Goal: Transaction & Acquisition: Purchase product/service

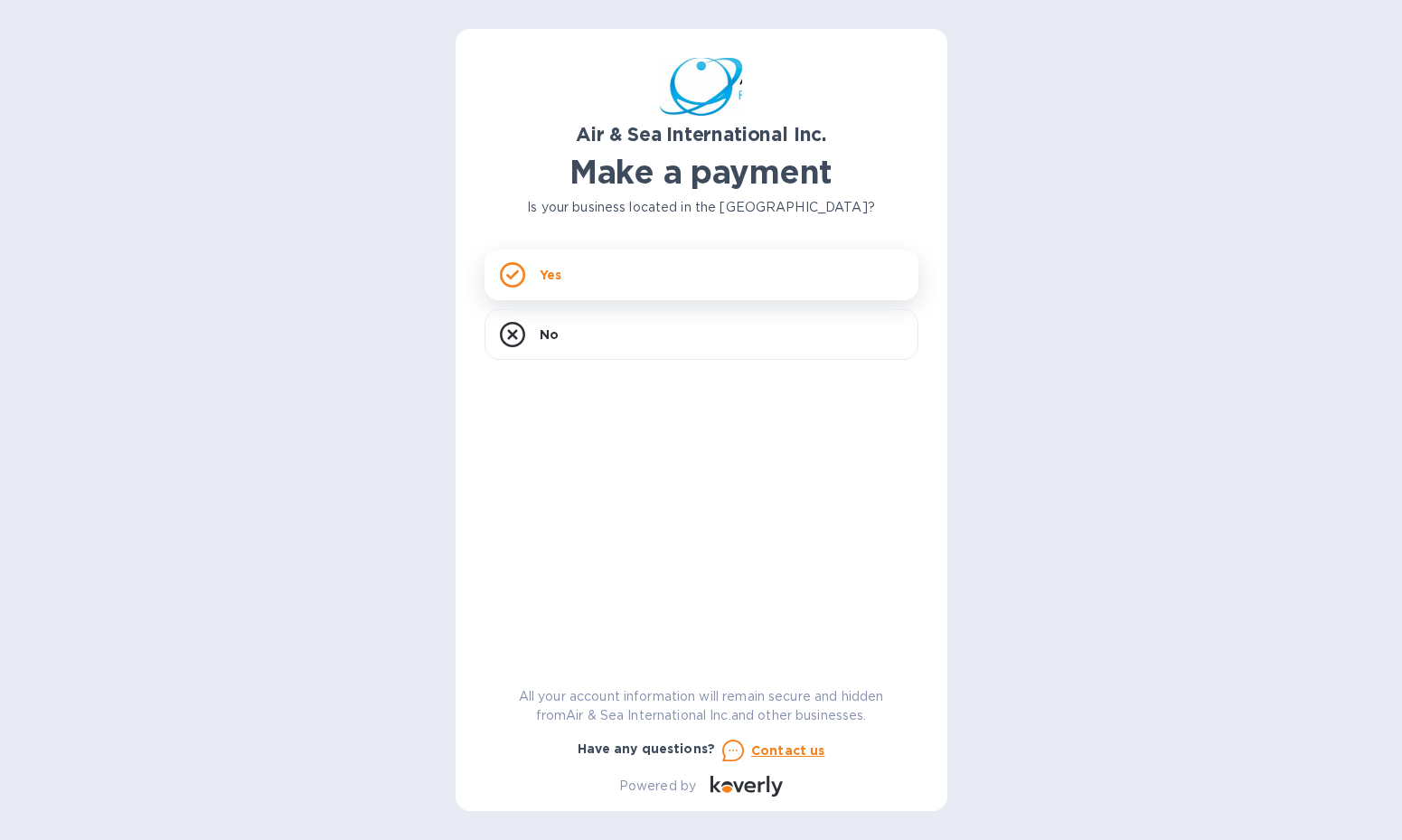
click at [673, 281] on div "Yes" at bounding box center [701, 275] width 434 height 51
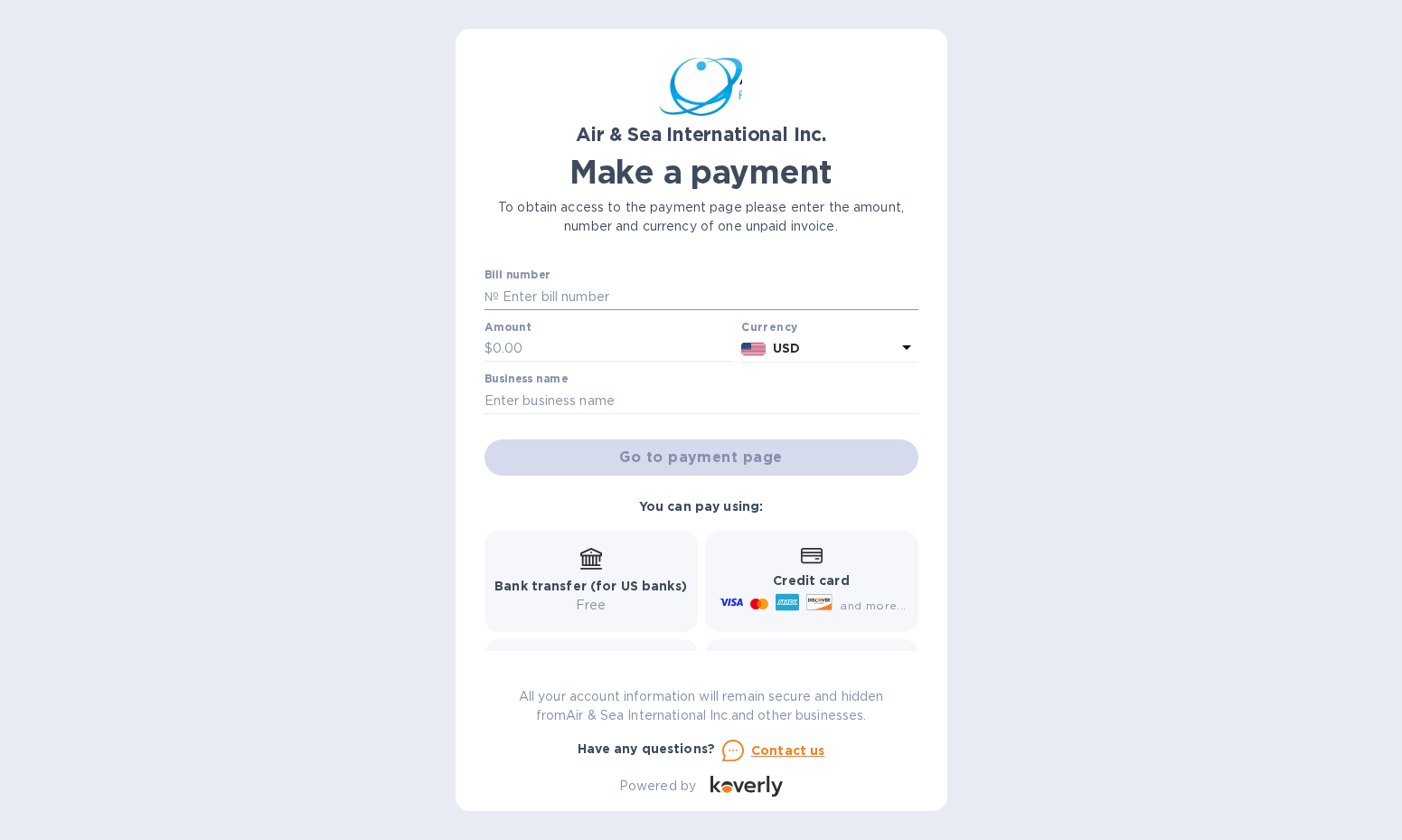
click at [622, 296] on input "text" at bounding box center [708, 296] width 420 height 27
type input "s"
paste input "SASI25100040"
type input "SASI25100040"
click at [646, 343] on input "text" at bounding box center [613, 349] width 242 height 27
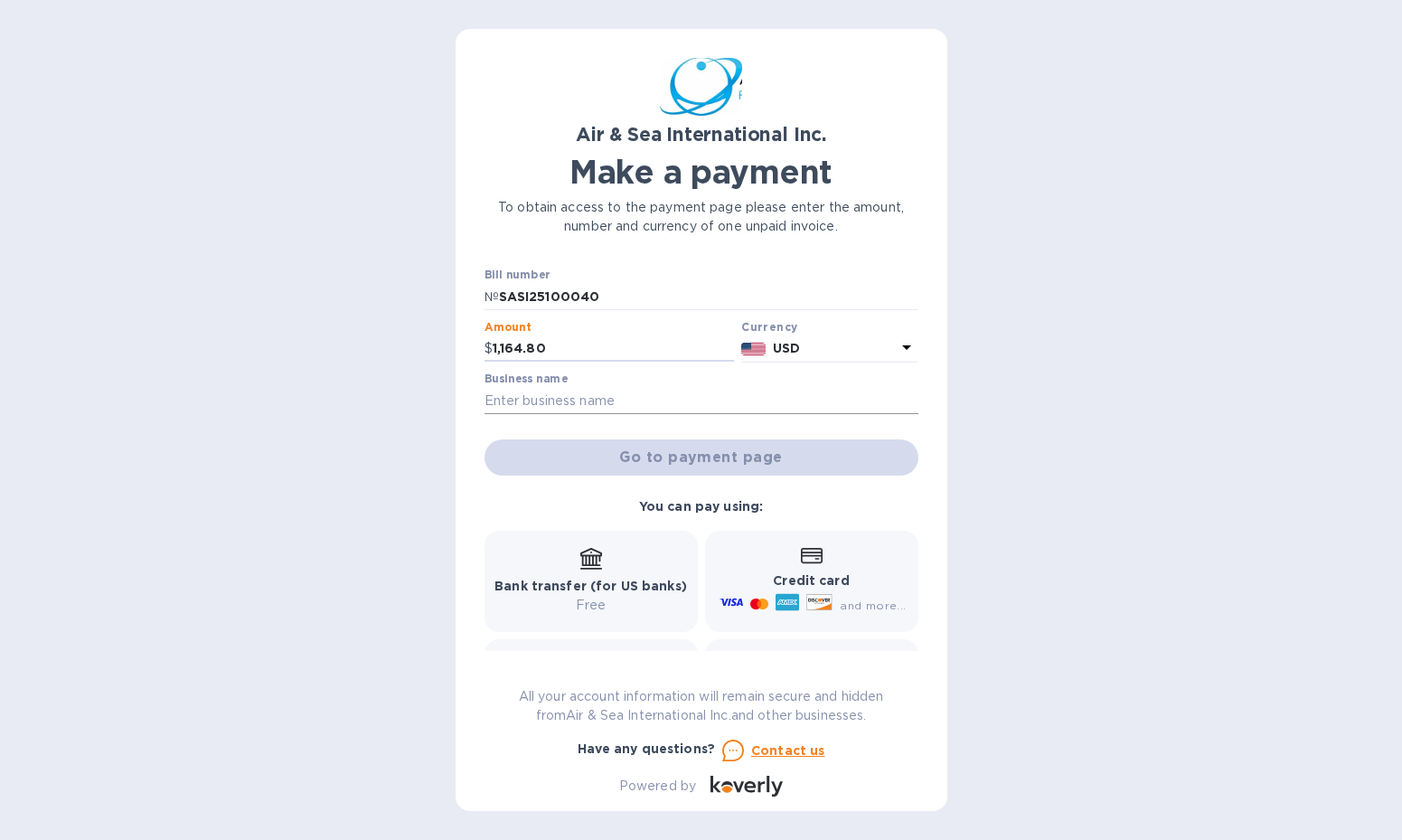
type input "1,164.80"
click at [668, 400] on input "text" at bounding box center [701, 400] width 434 height 27
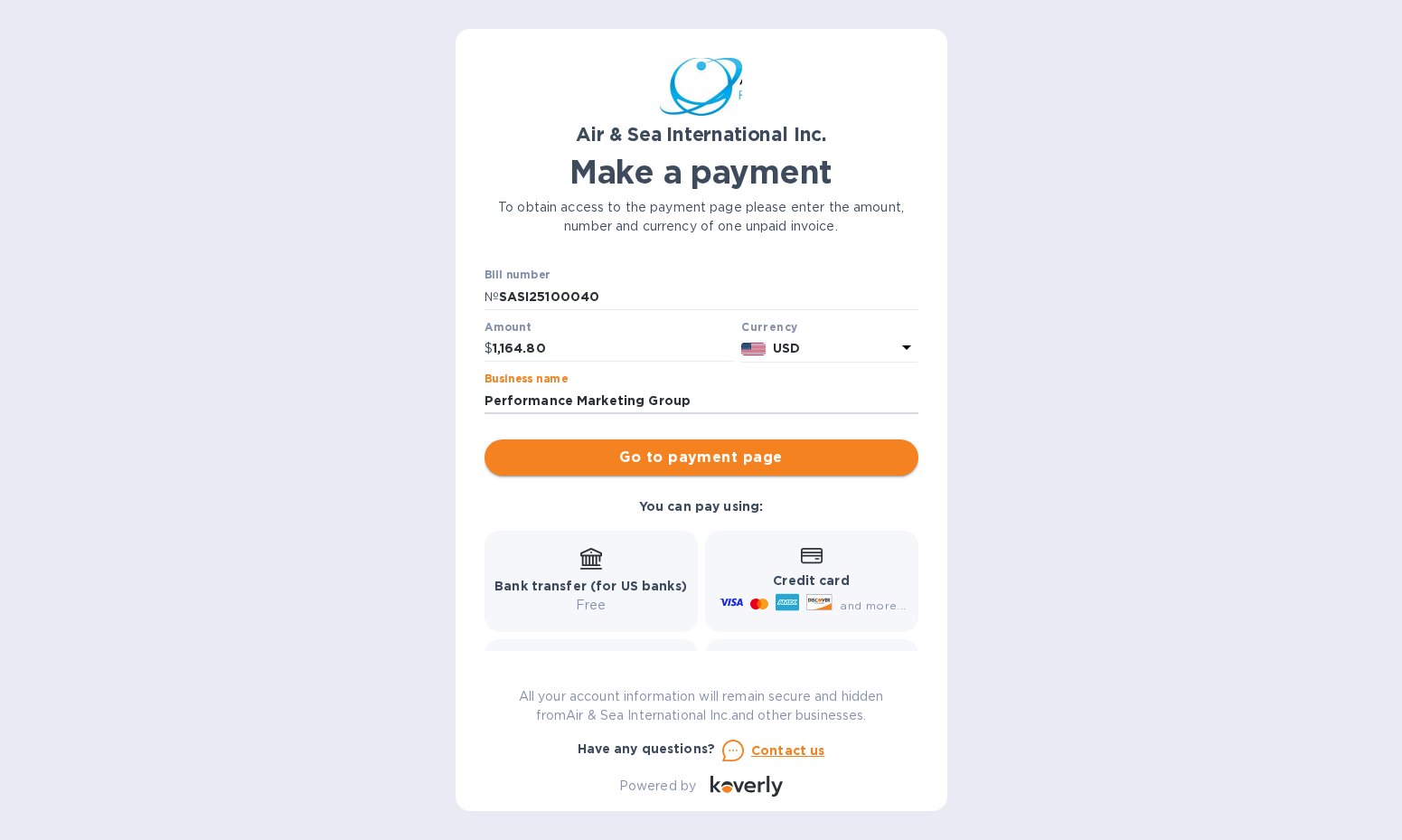
type input "Performance Marketing Group"
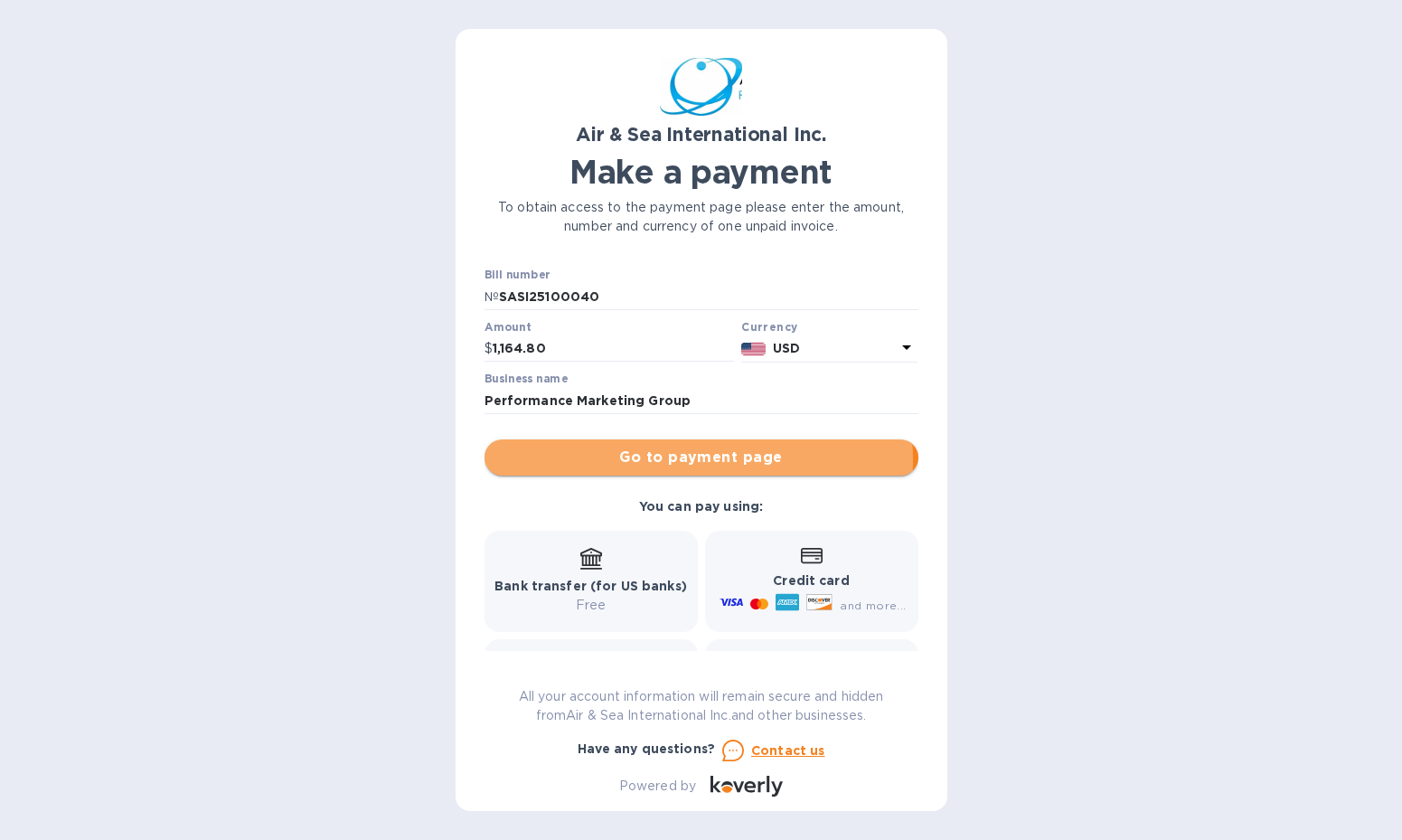
click at [674, 460] on span "Go to payment page" at bounding box center [701, 457] width 405 height 22
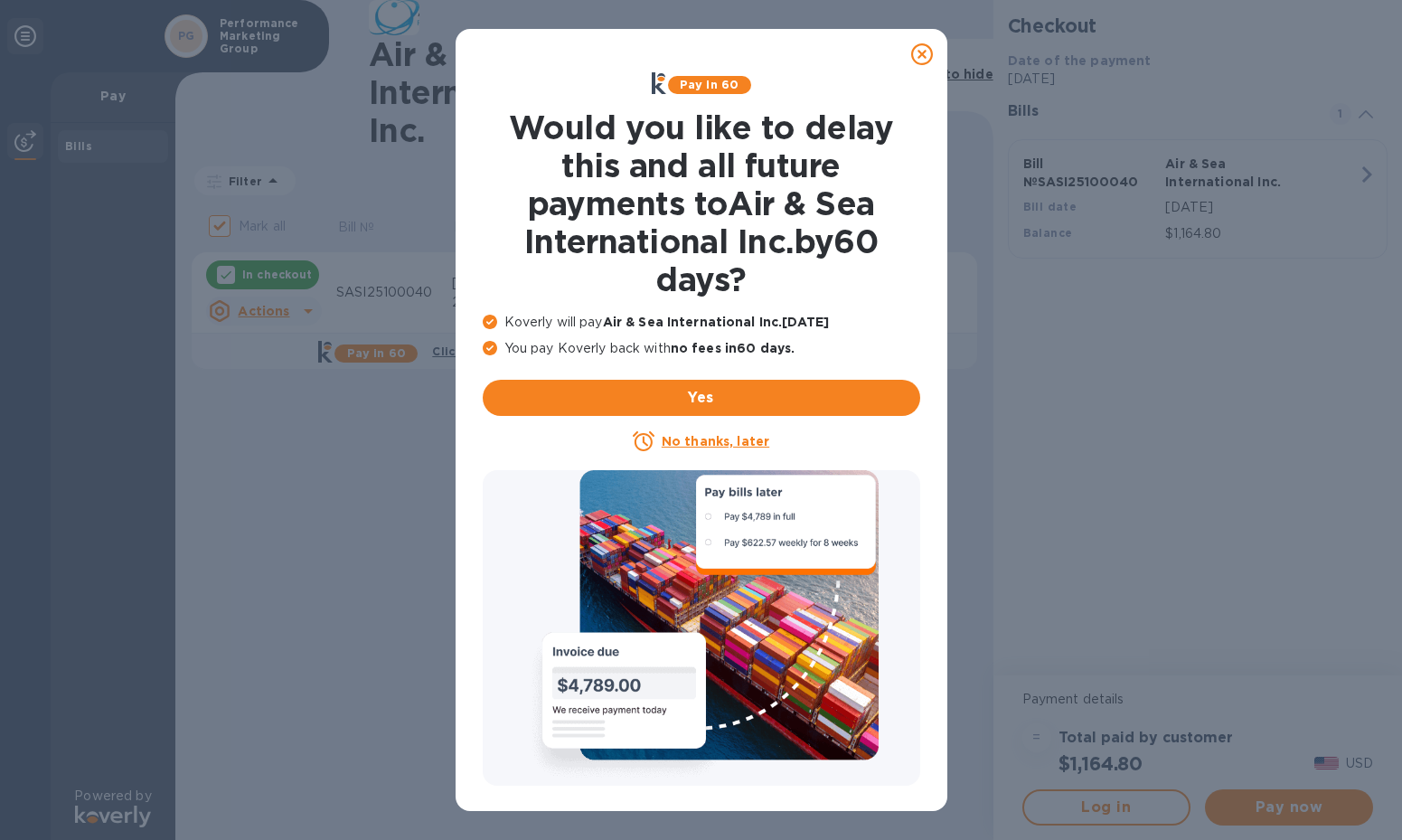
click at [698, 441] on u "No thanks, later" at bounding box center [716, 440] width 107 height 14
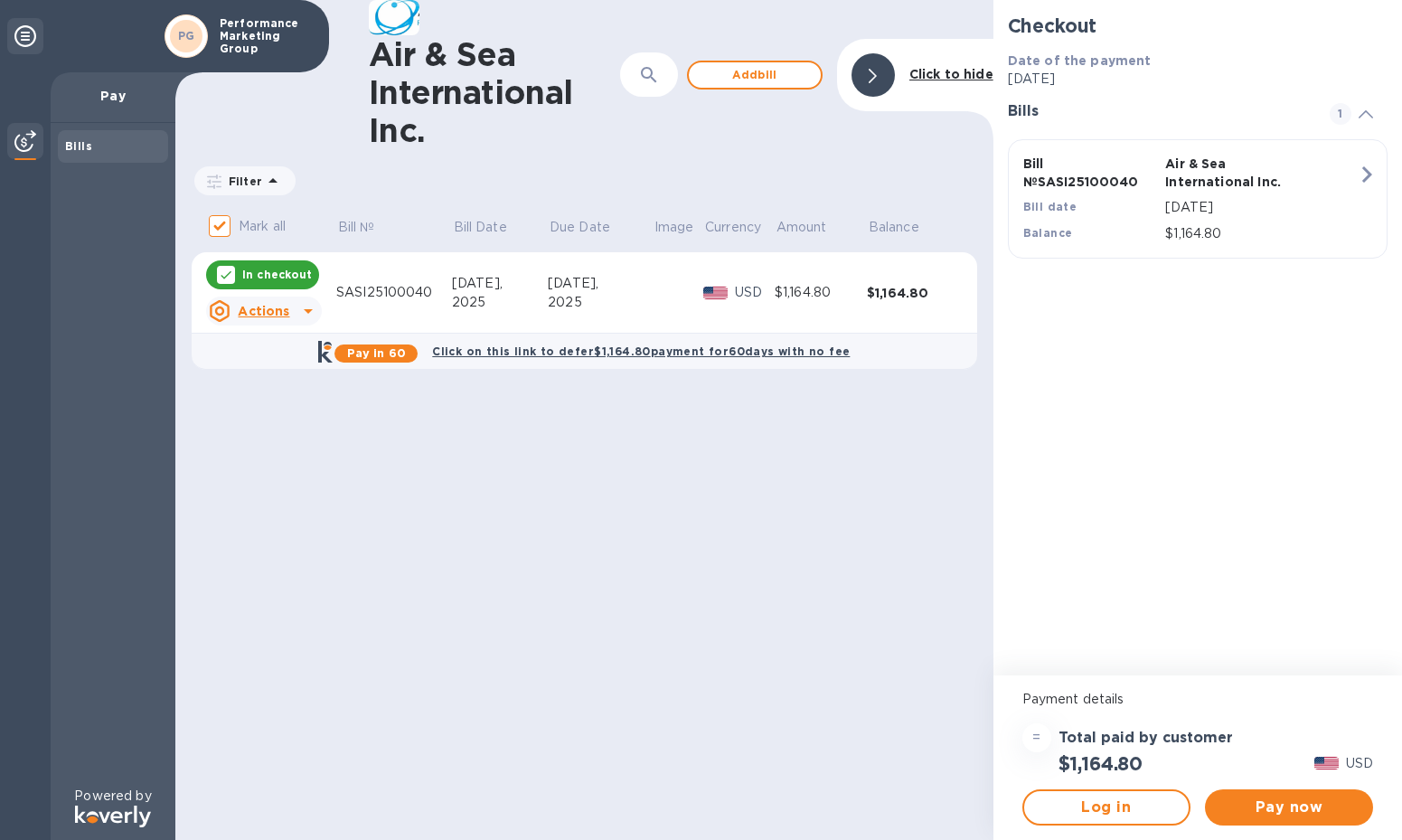
click at [261, 315] on u "Actions" at bounding box center [263, 310] width 52 height 14
click at [408, 449] on div at bounding box center [701, 420] width 1402 height 840
click at [1259, 808] on span "Pay now" at bounding box center [1289, 807] width 140 height 22
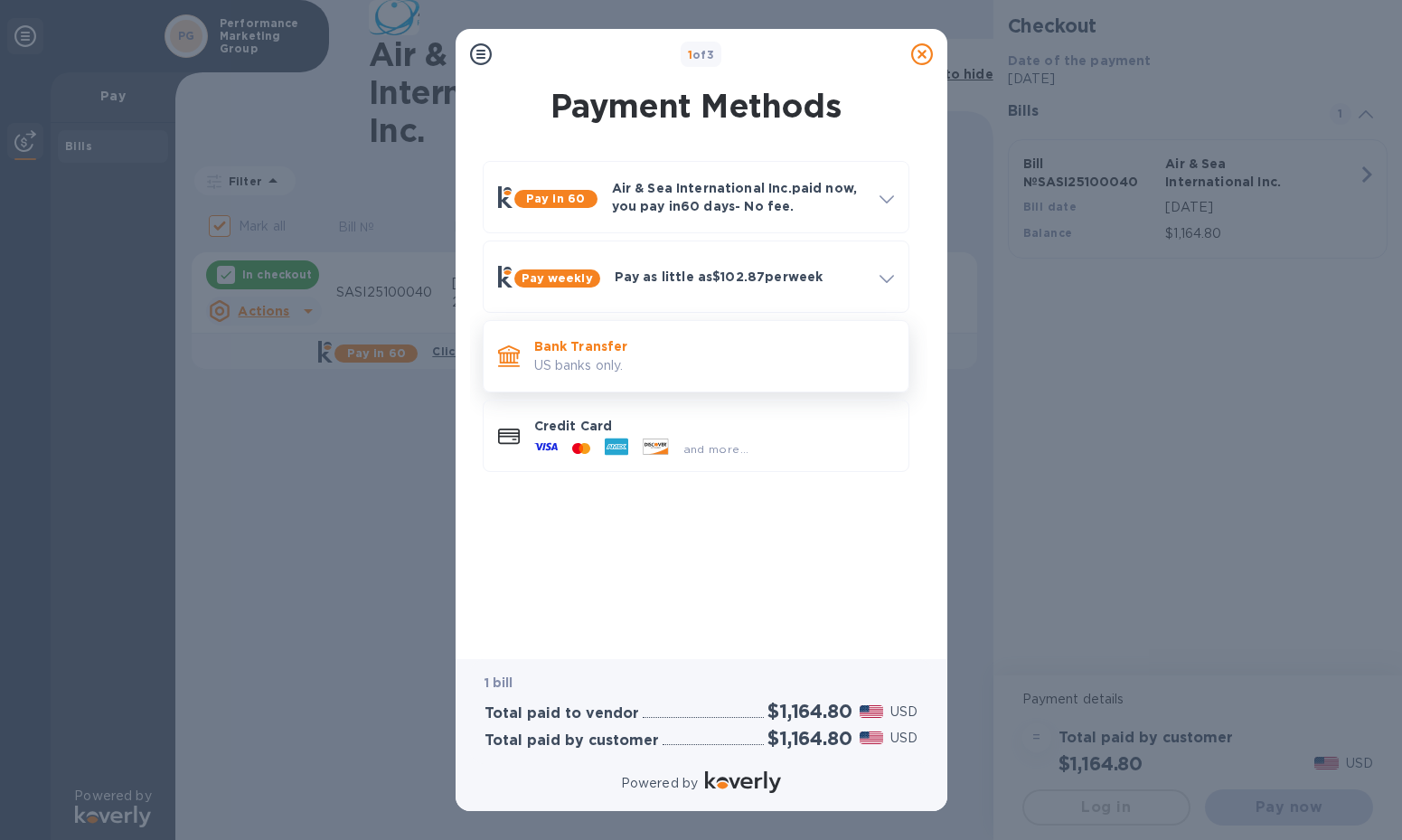
click at [657, 358] on p "US banks only." at bounding box center [715, 366] width 360 height 19
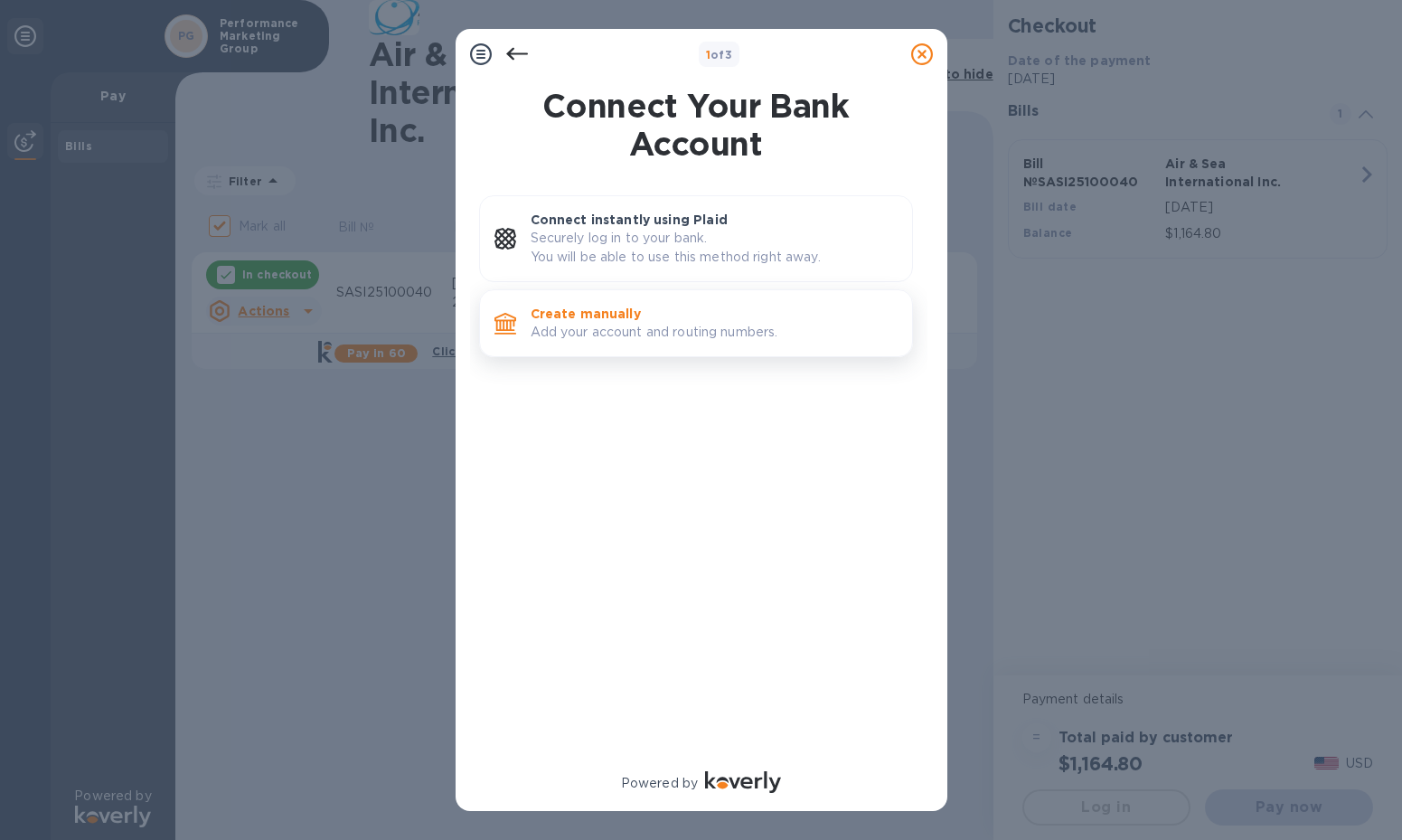
click at [602, 328] on p "Add your account and routing numbers." at bounding box center [714, 332] width 367 height 19
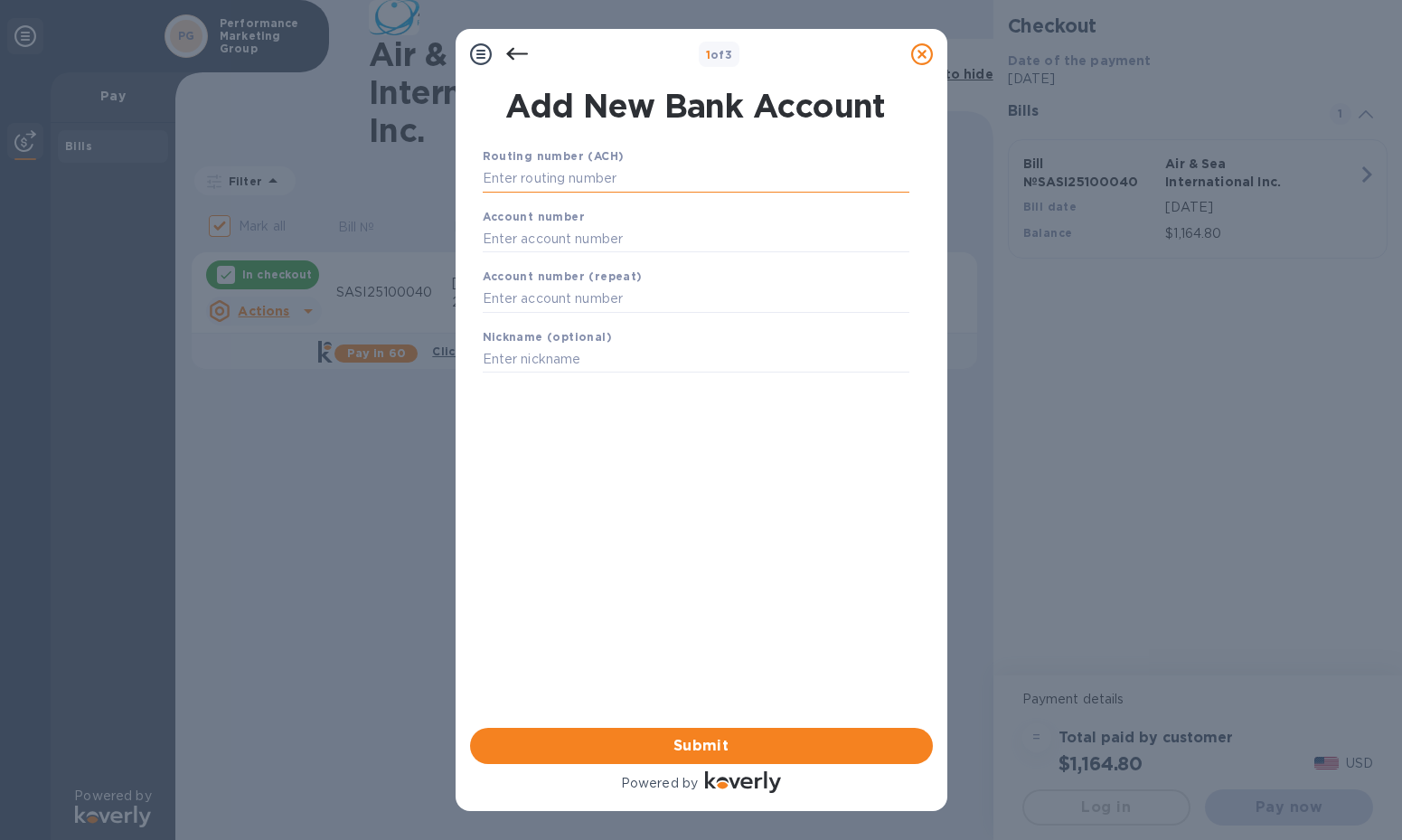
click at [636, 177] on input "text" at bounding box center [696, 178] width 427 height 27
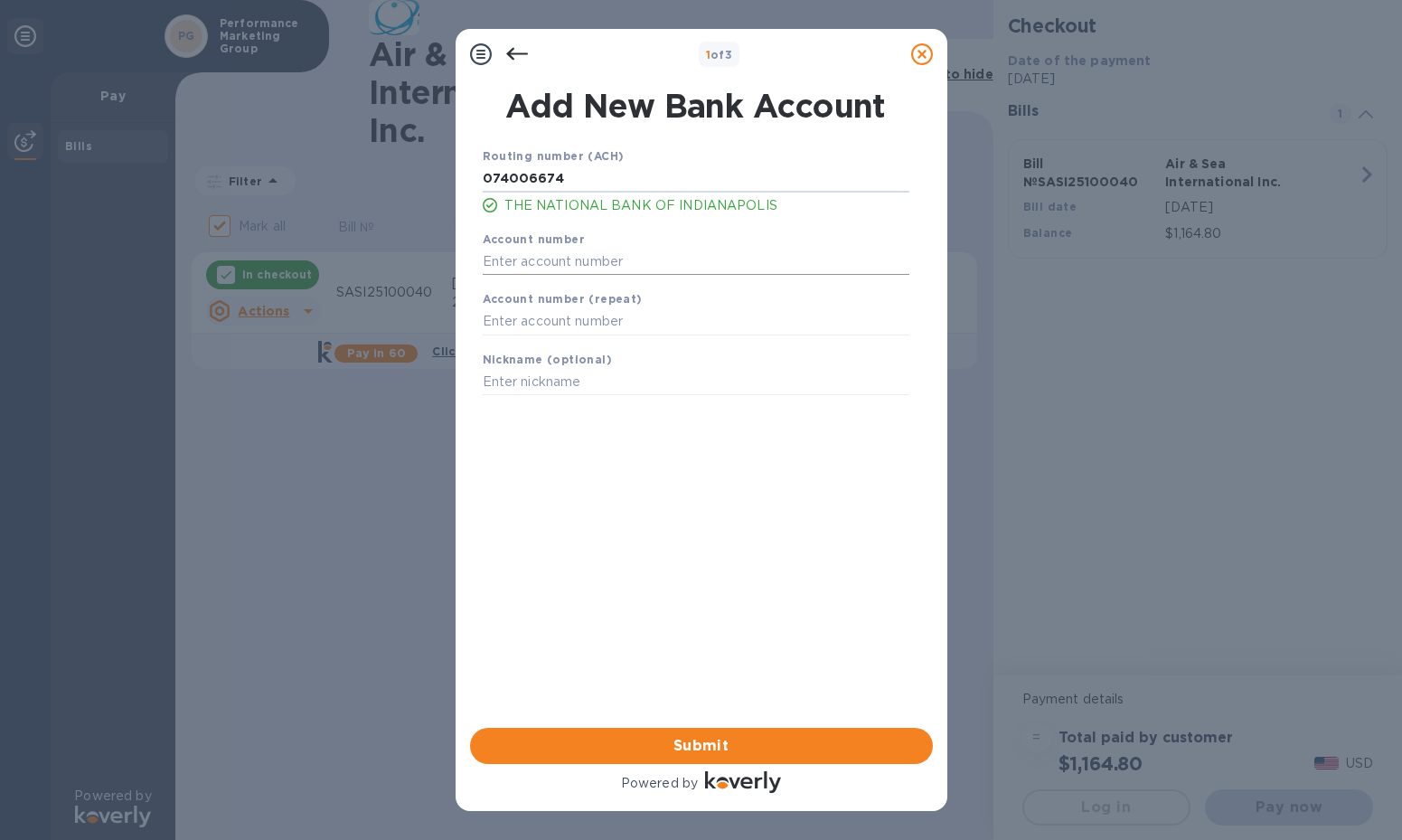
type input "074006674"
click at [560, 258] on input "text" at bounding box center [696, 261] width 427 height 27
type input "1694751"
click at [592, 321] on input "text" at bounding box center [696, 321] width 427 height 27
type input "1694751"
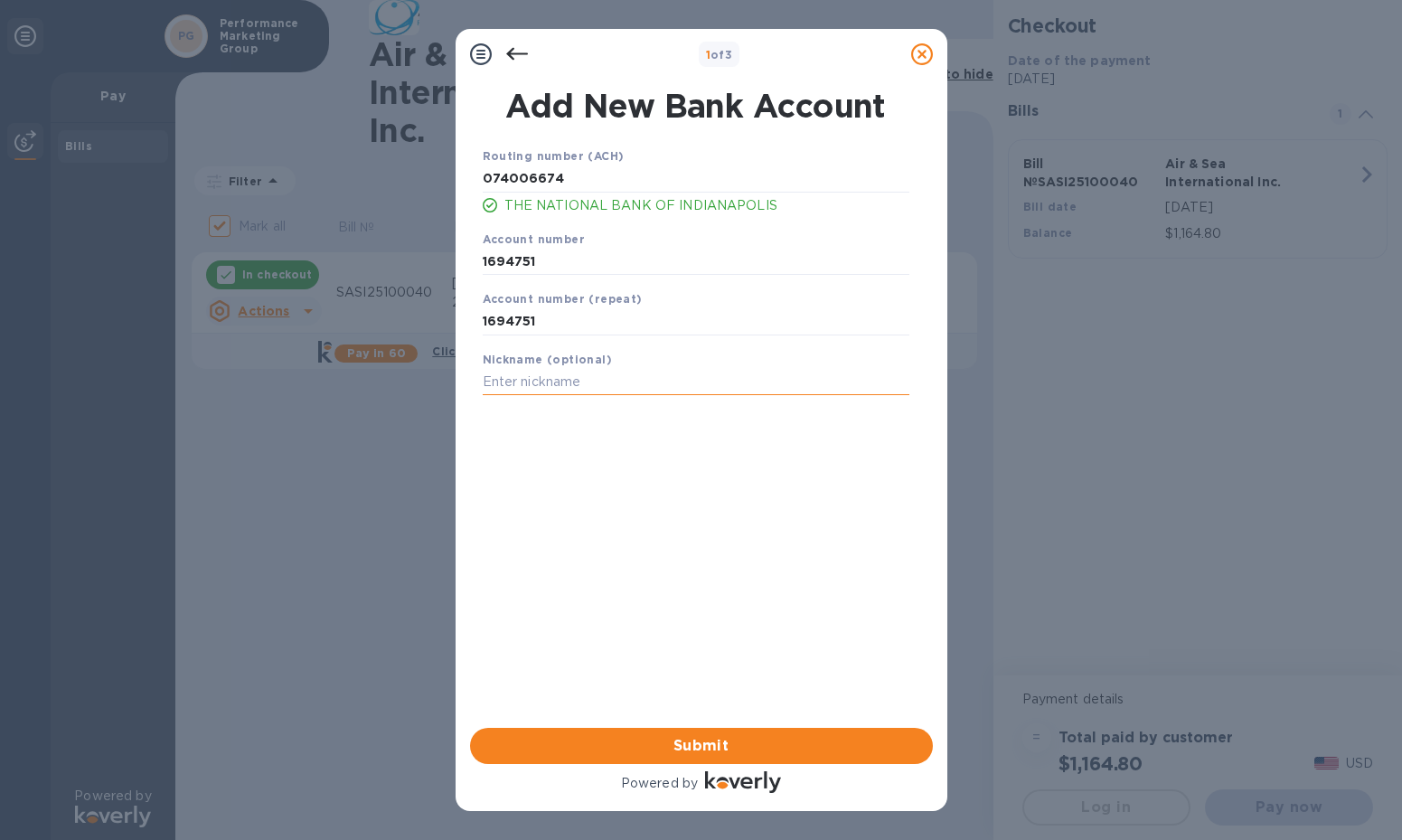
click at [606, 380] on input "text" at bounding box center [696, 382] width 427 height 27
type input "PMG AP Checking"
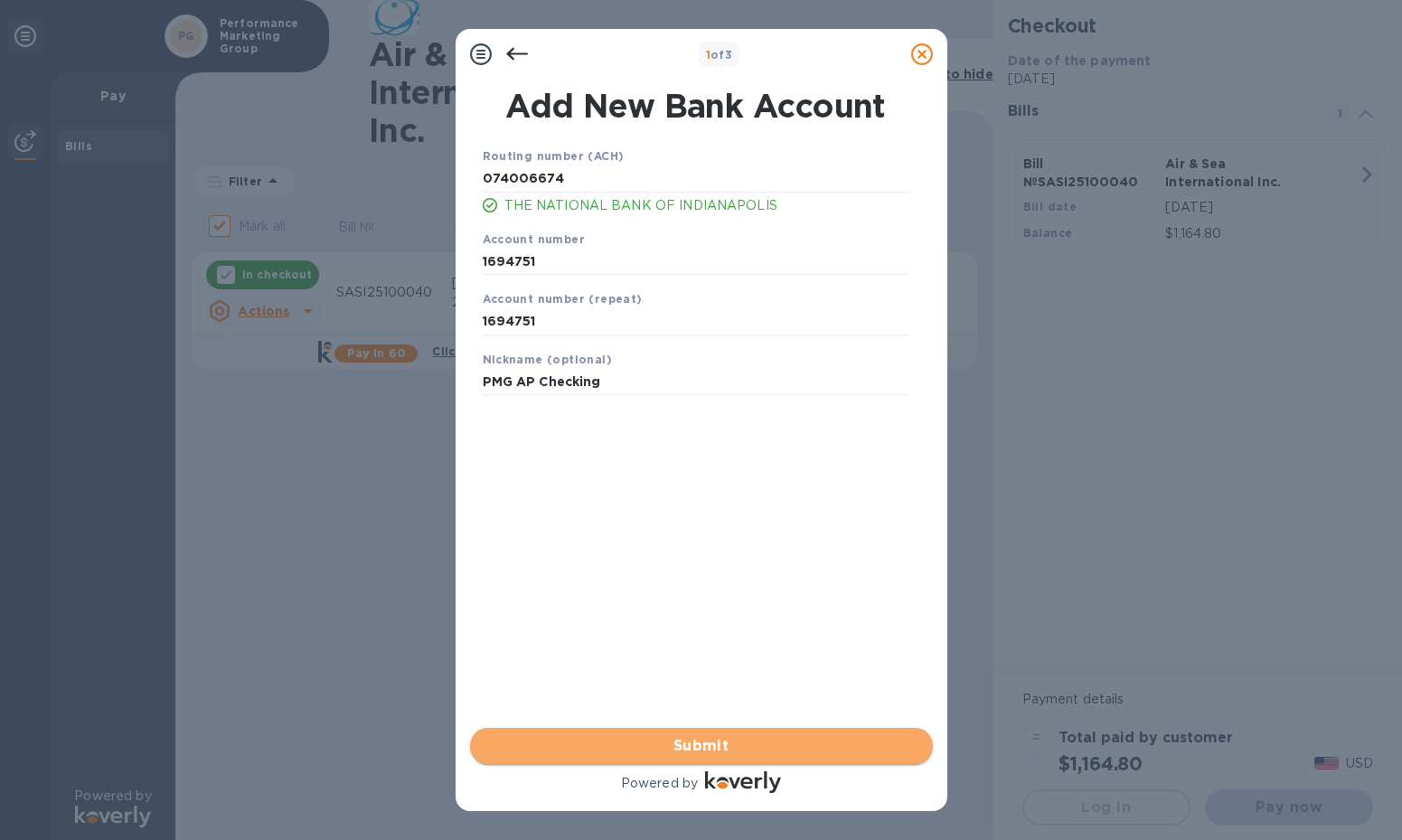
click at [657, 739] on span "Submit" at bounding box center [701, 745] width 434 height 22
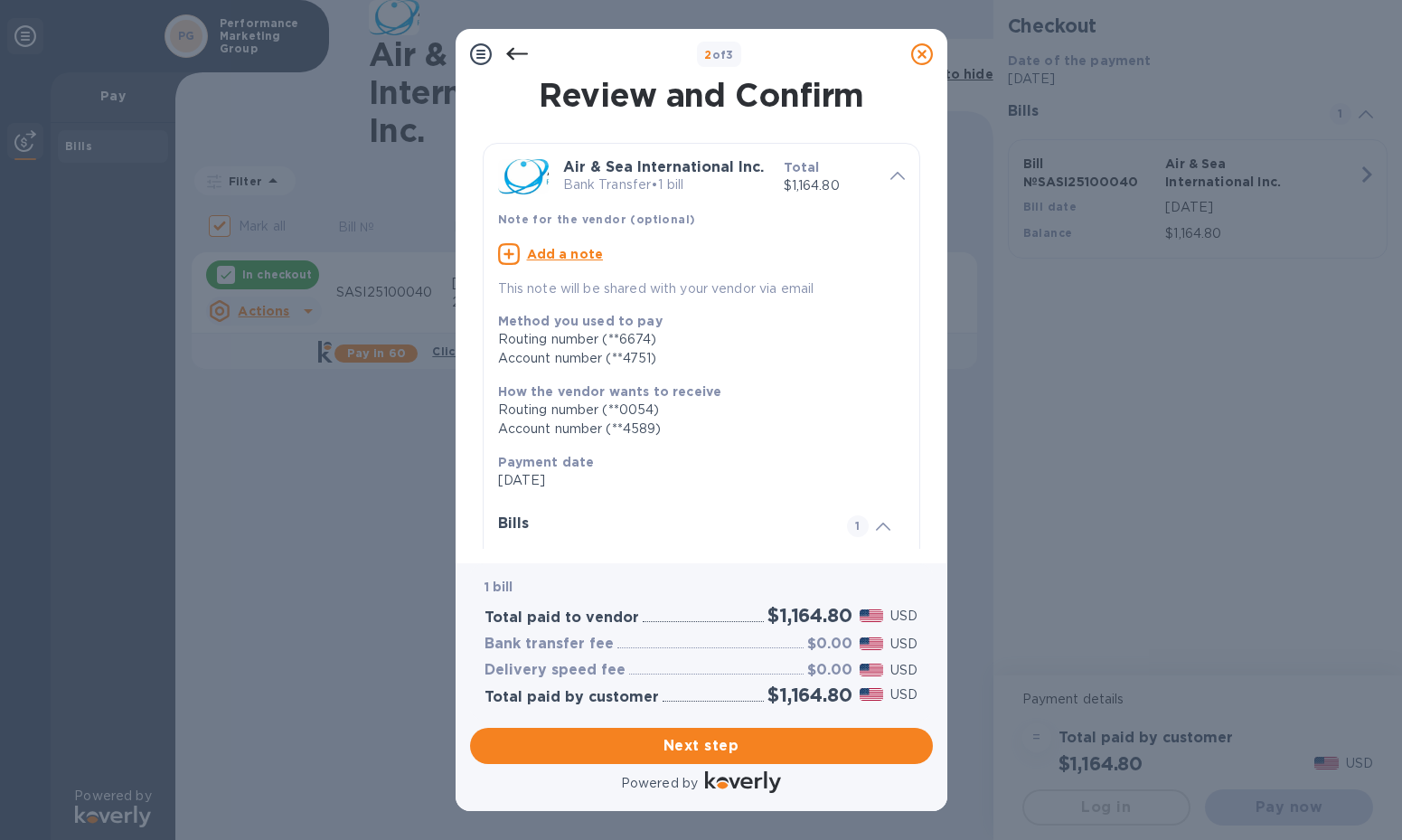
click at [570, 220] on b "Note for the vendor (optional)" at bounding box center [597, 219] width 198 height 13
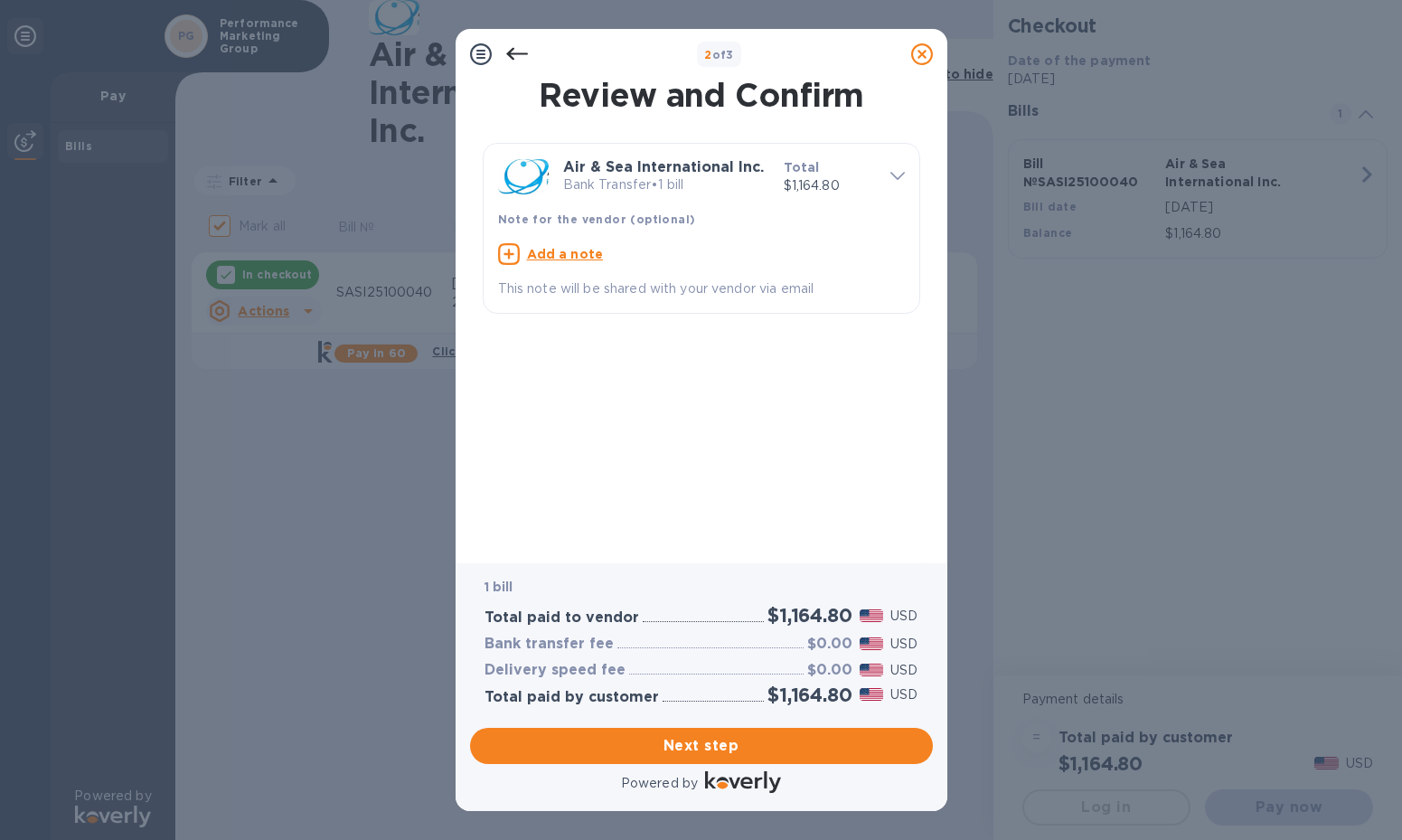
click at [570, 220] on b "Note for the vendor (optional)" at bounding box center [597, 219] width 198 height 13
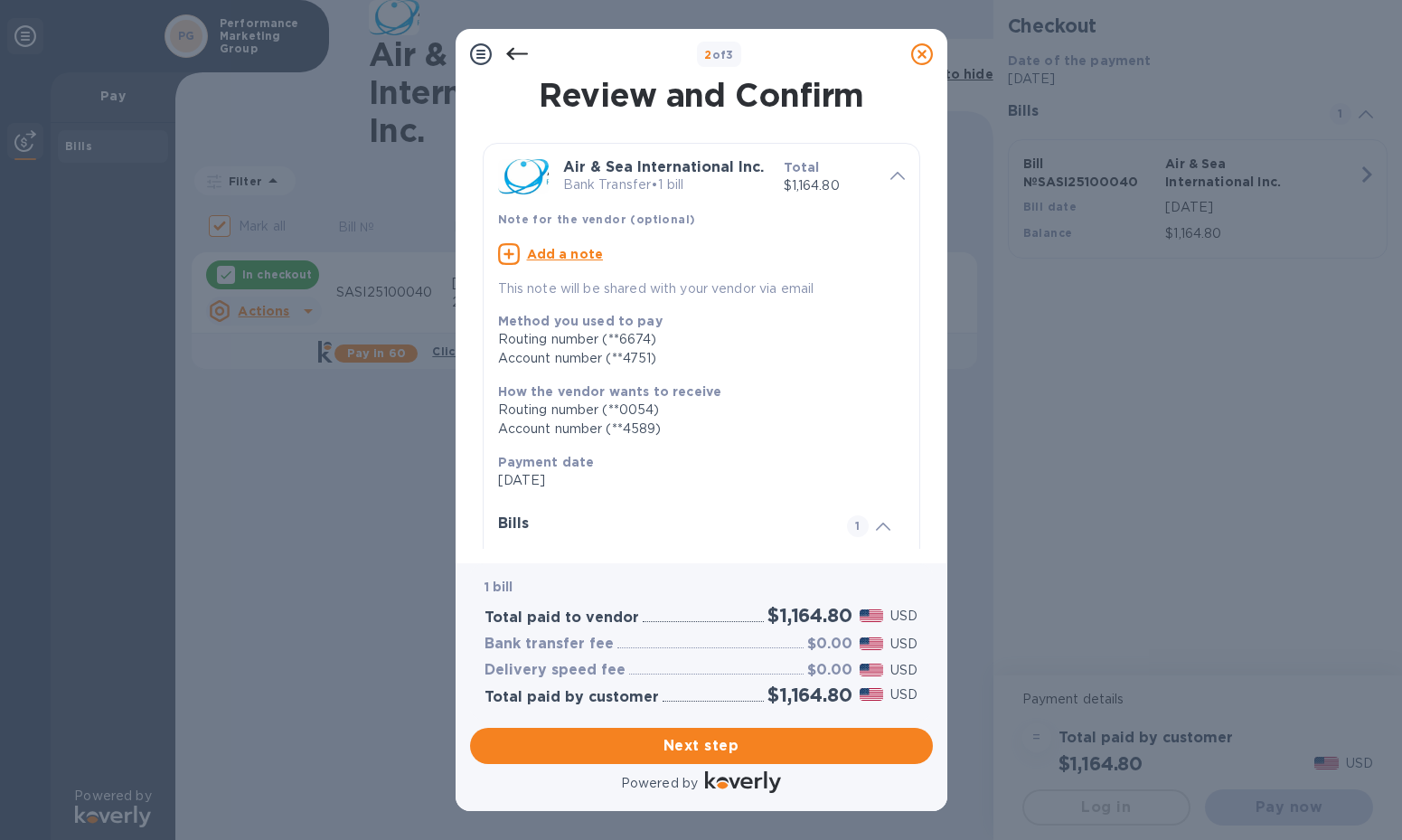
click at [515, 254] on icon at bounding box center [508, 254] width 22 height 22
click at [586, 254] on textarea at bounding box center [686, 255] width 378 height 14
paste textarea "PMGBWB"
paste textarea "SASI25100040"
click at [562, 255] on textarea "PMGBWB. SASI25100040" at bounding box center [686, 255] width 378 height 14
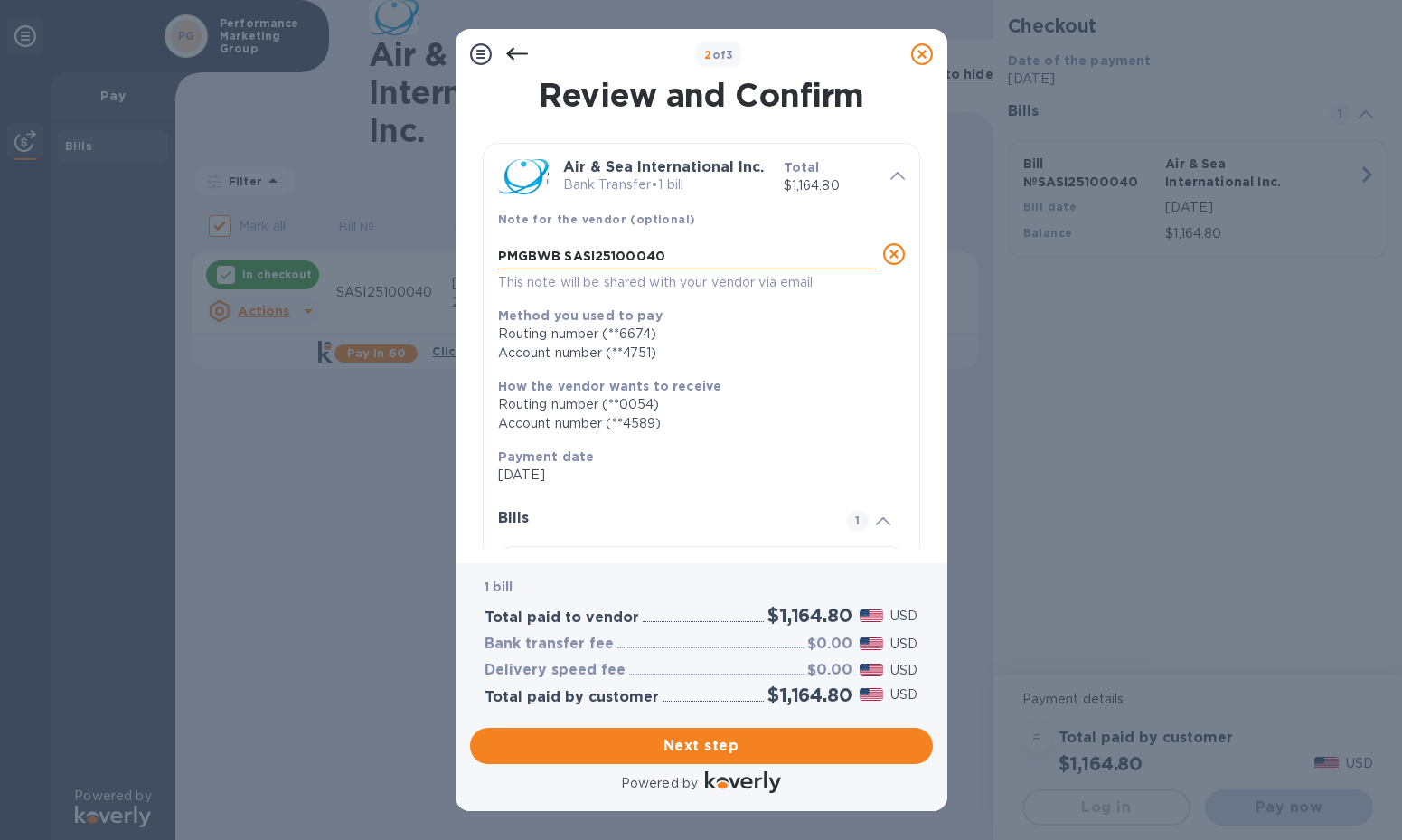
click at [680, 251] on textarea "PMGBWB SASI25100040" at bounding box center [686, 255] width 378 height 14
type textarea "P"
paste textarea "PMGBWB SASI25100040 00047013"
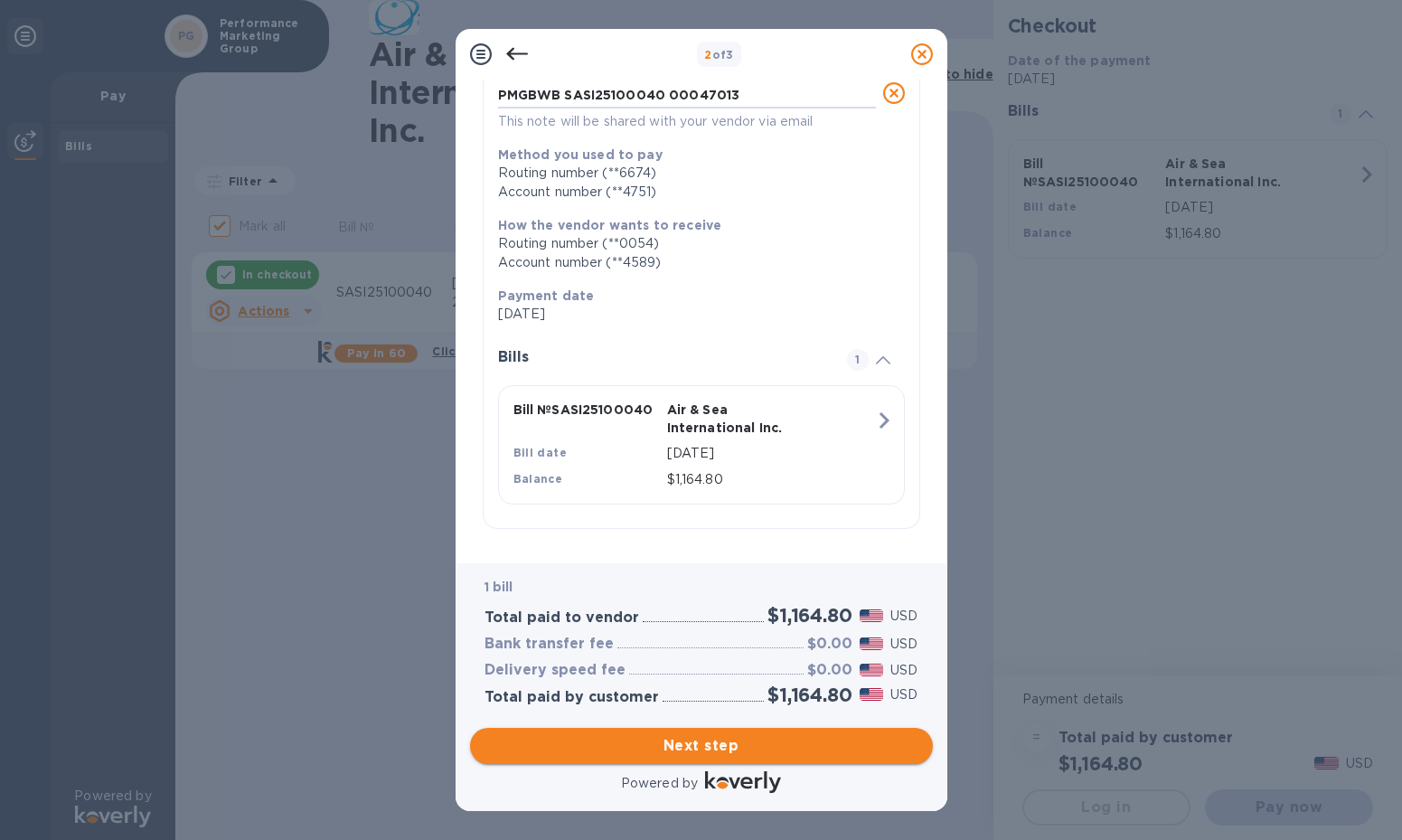
type textarea "PMGBWB SASI25100040 00047013"
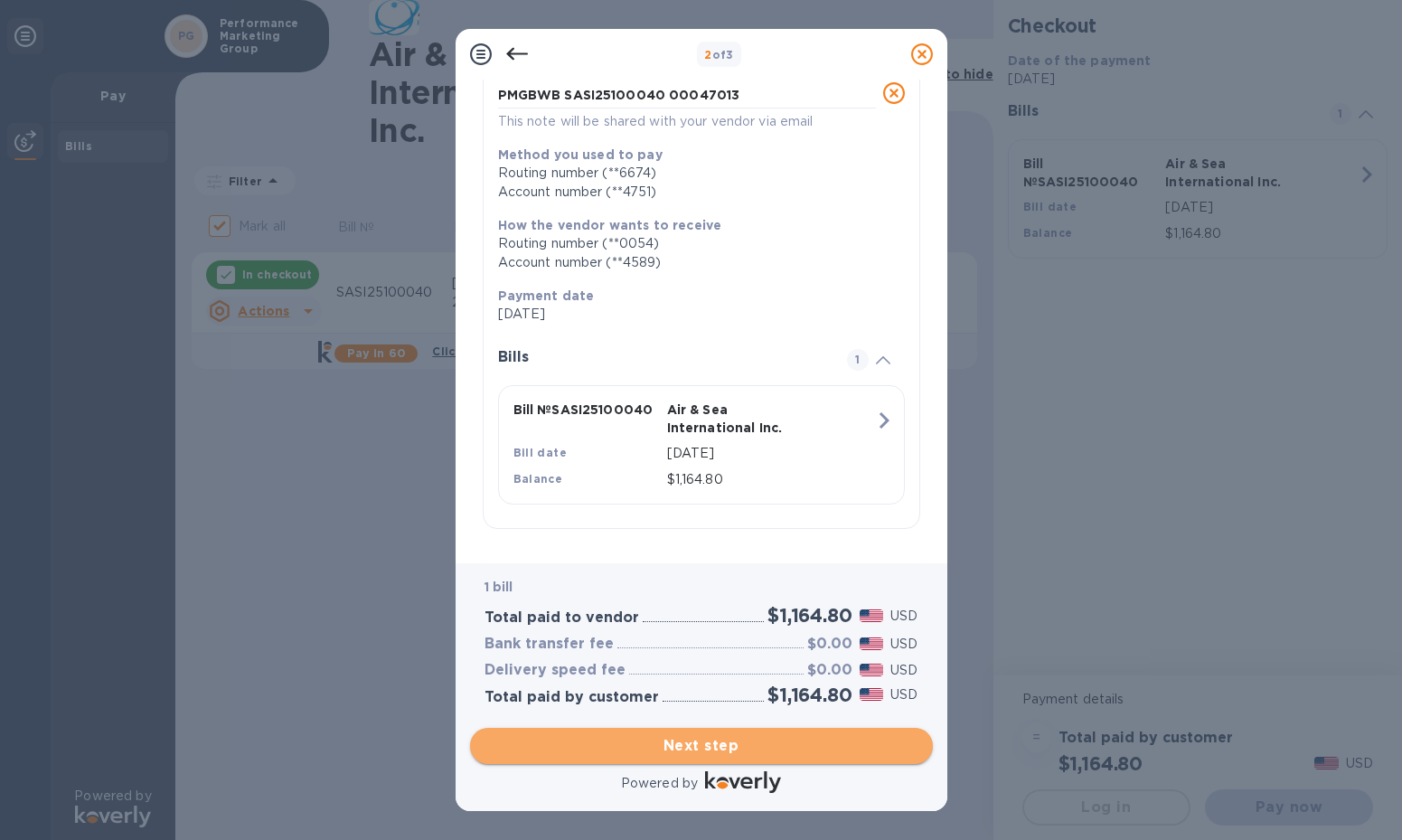
click at [709, 739] on span "Next step" at bounding box center [701, 745] width 434 height 22
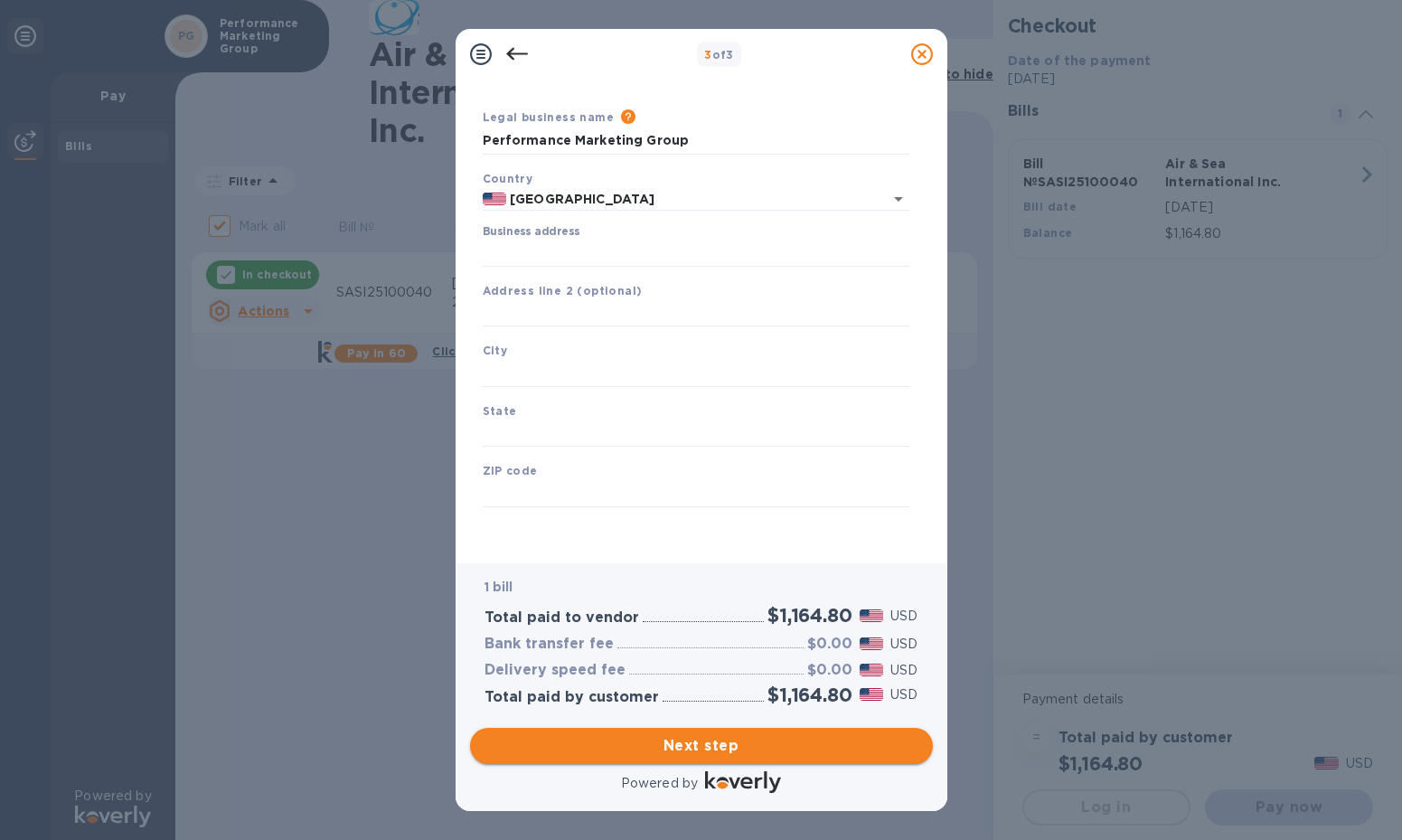
scroll to position [39, 0]
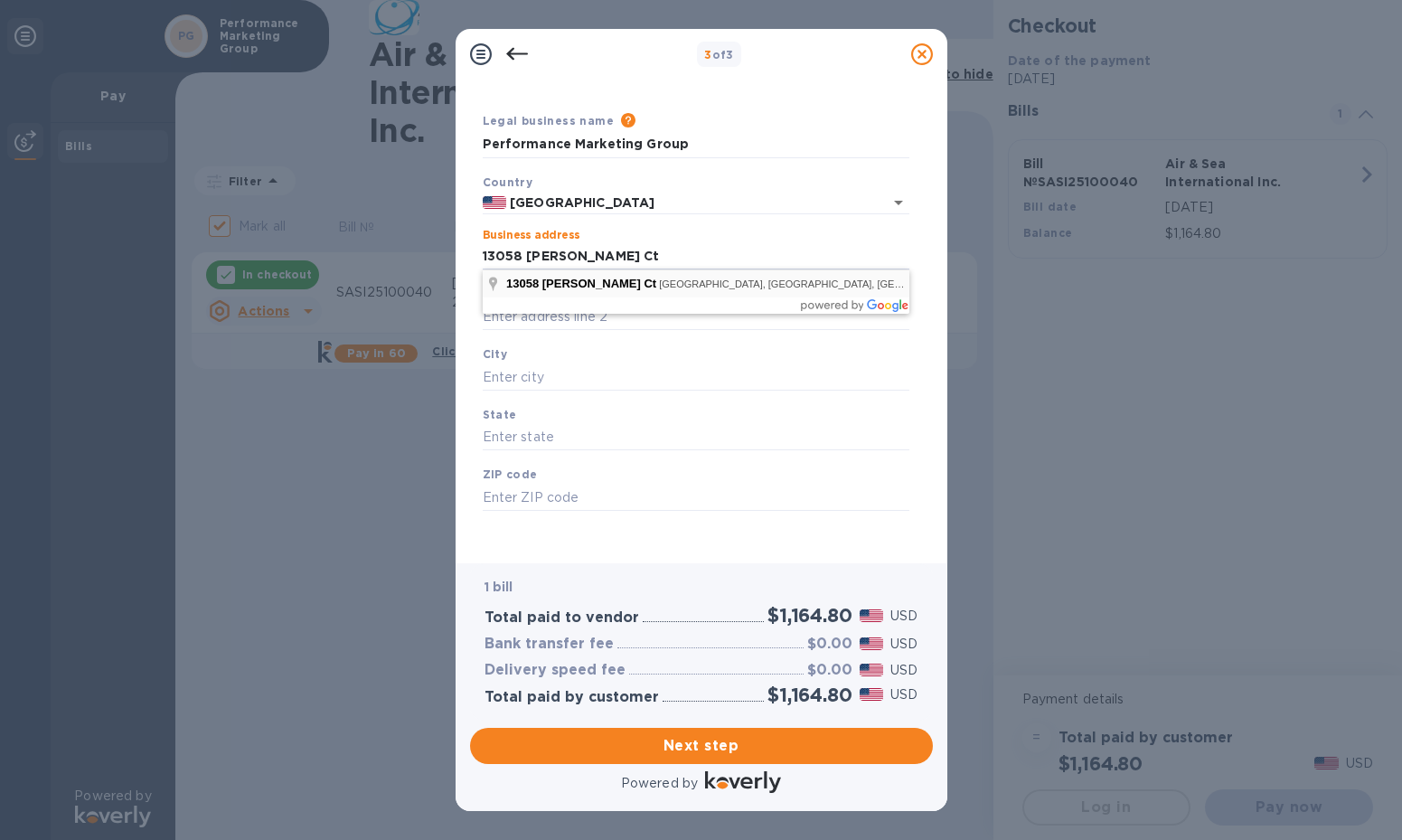
type input "[STREET_ADDRESS][PERSON_NAME]"
type input "[GEOGRAPHIC_DATA]"
type input "IN"
type input "46060"
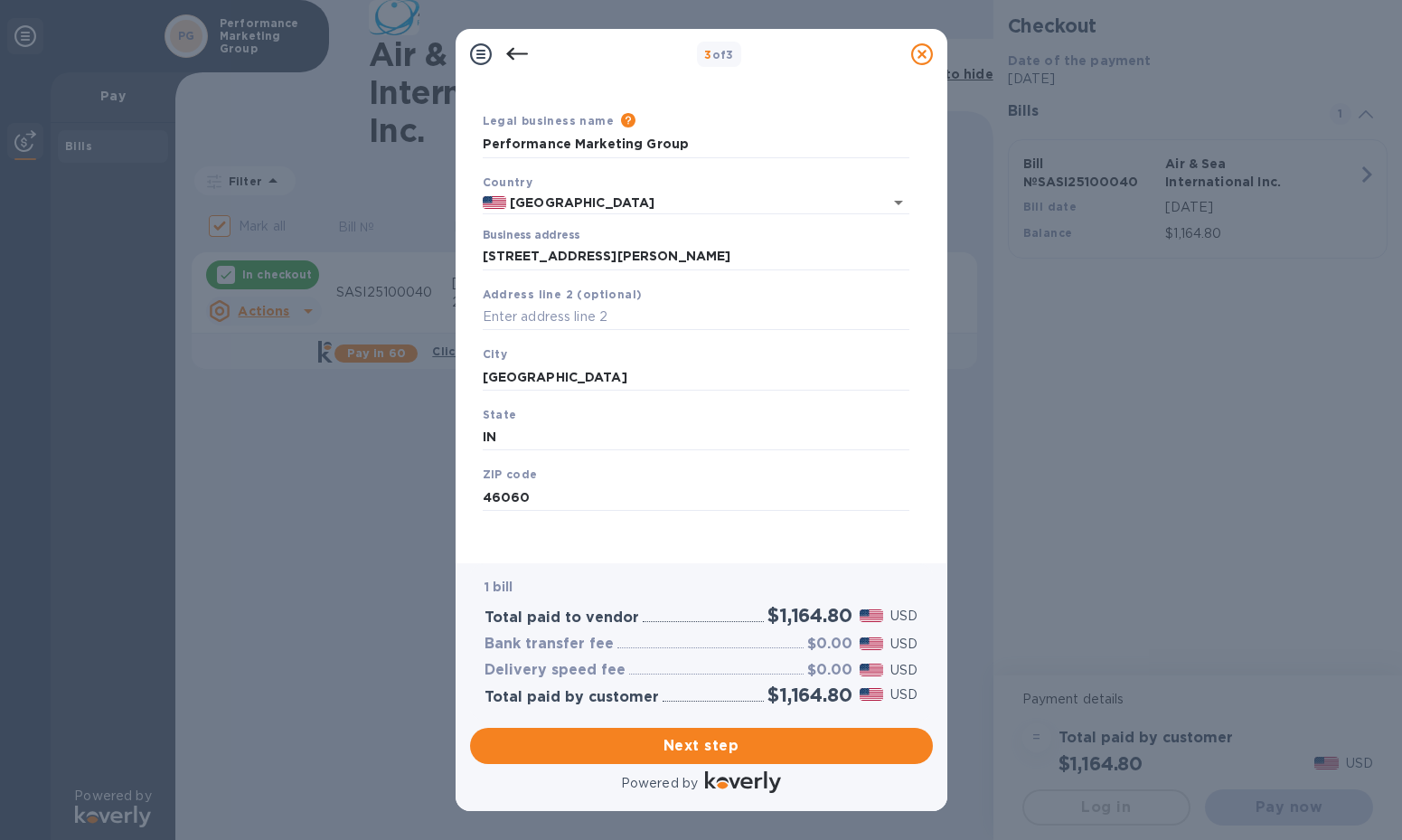
scroll to position [0, 0]
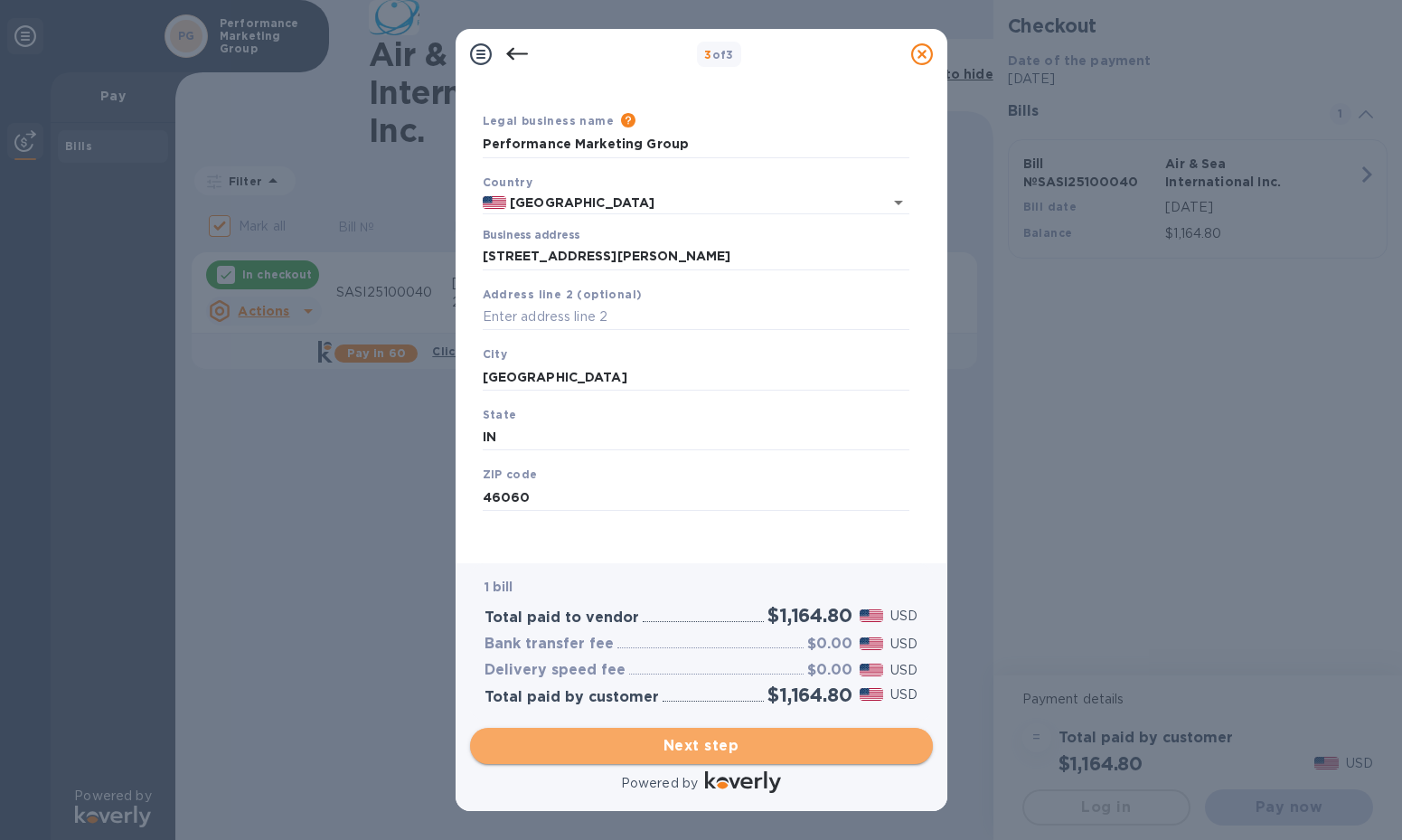
click at [662, 746] on span "Next step" at bounding box center [701, 745] width 434 height 22
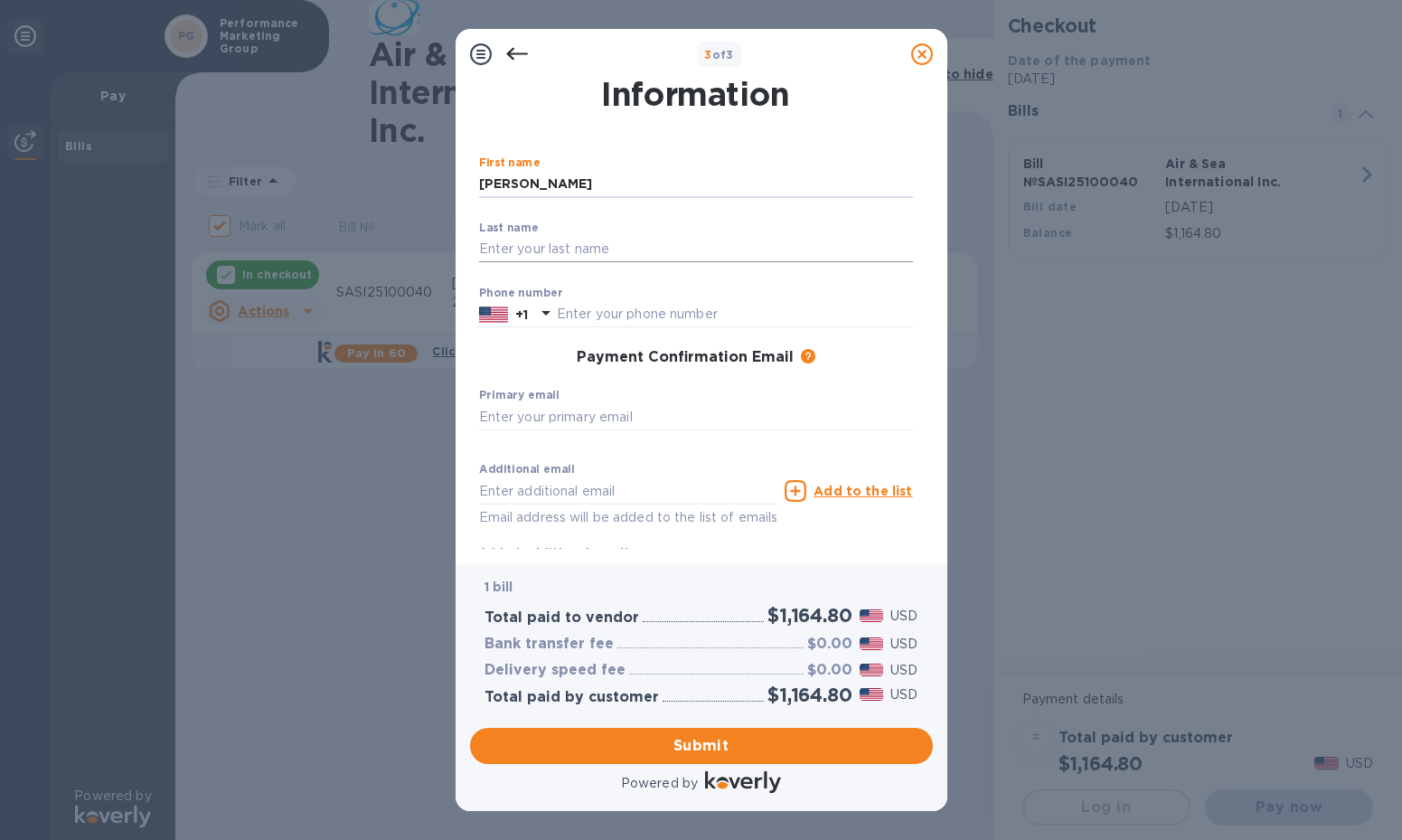
type input "[PERSON_NAME]"
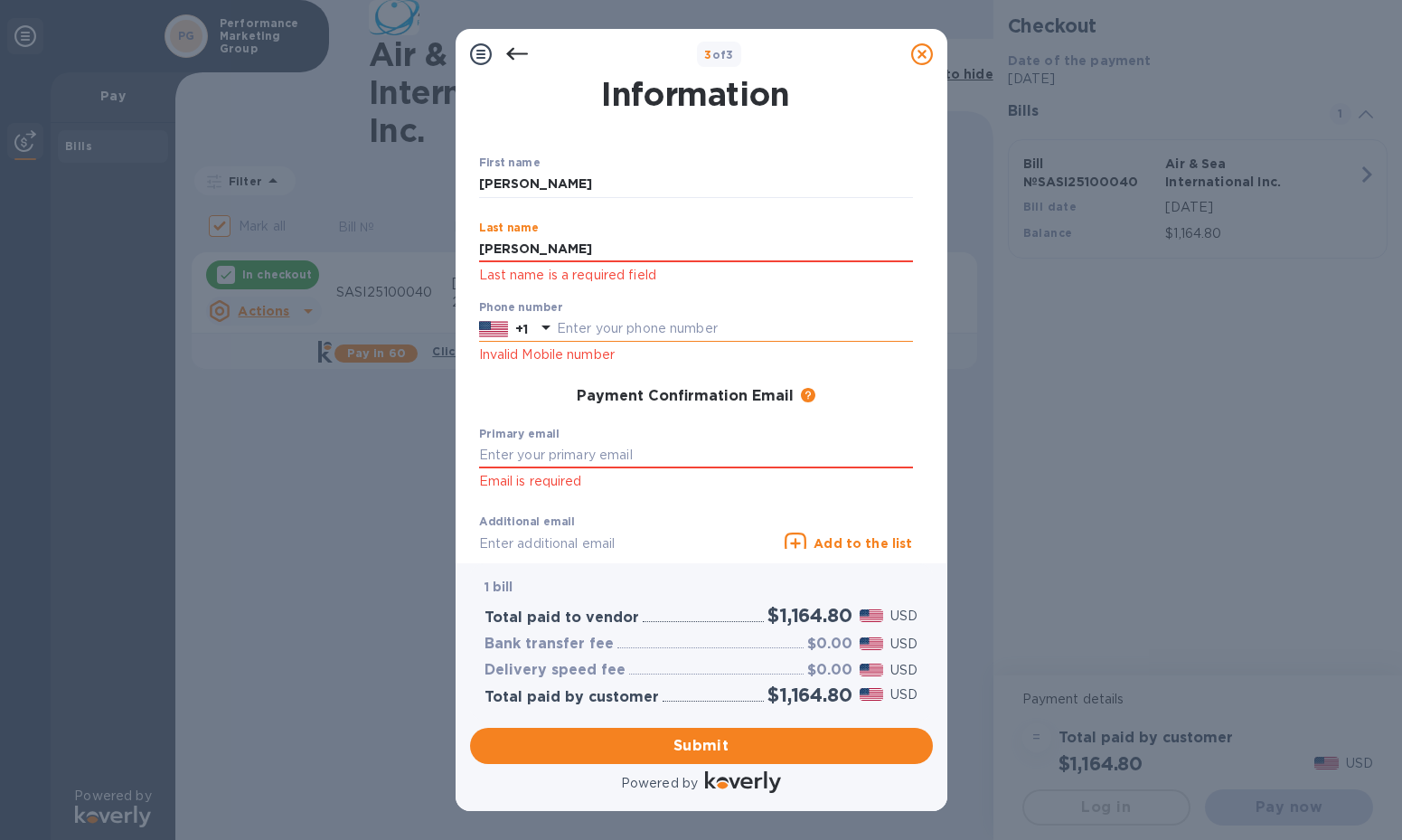
type input "[PERSON_NAME]"
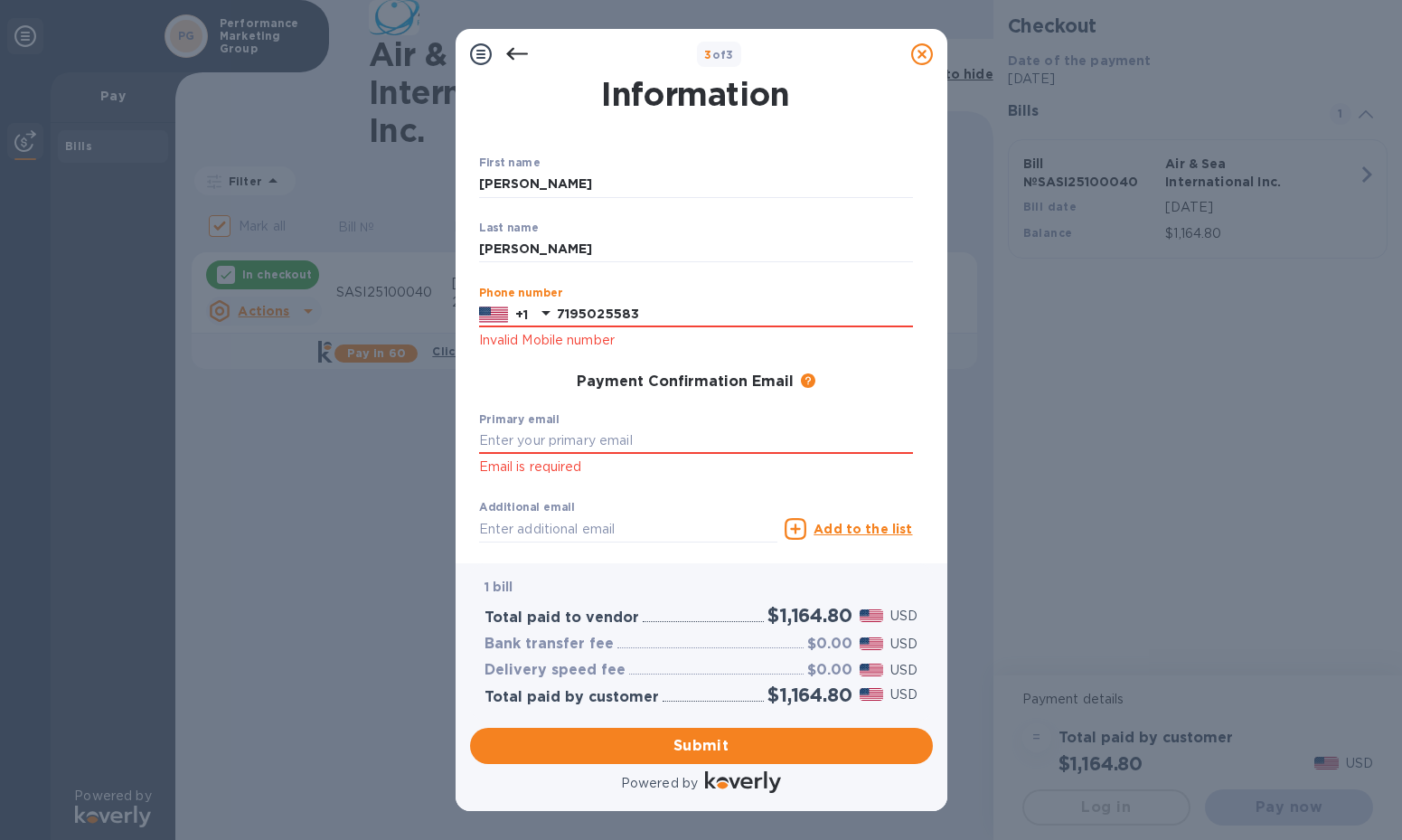
type input "7195025583"
click at [527, 374] on div "Payment Confirmation Email The added email addresses will be used to send the p…" at bounding box center [696, 382] width 434 height 18
type input "[PERSON_NAME][DOMAIN_NAME][EMAIL_ADDRESS][PERSON_NAME][DOMAIN_NAME]"
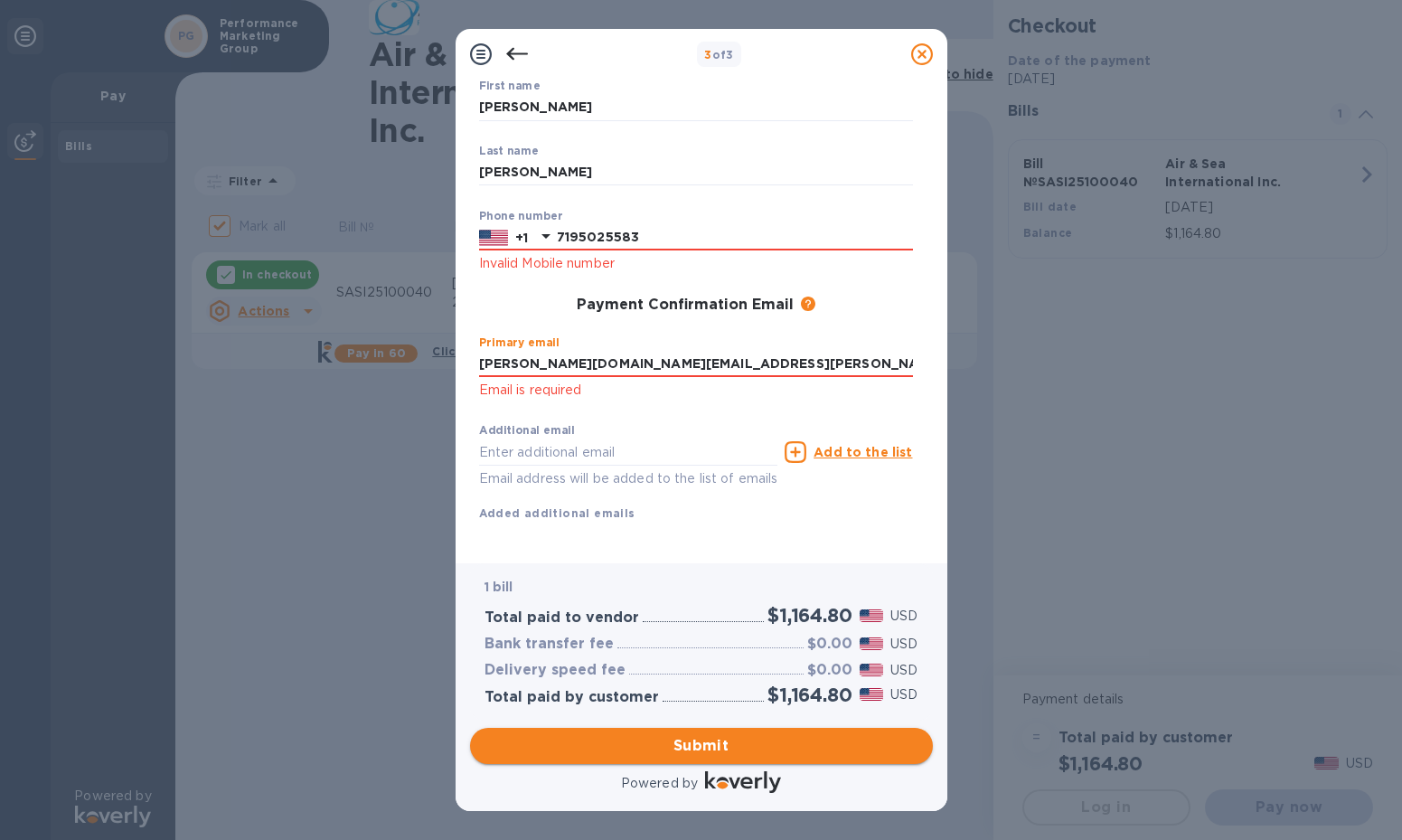
scroll to position [77, 0]
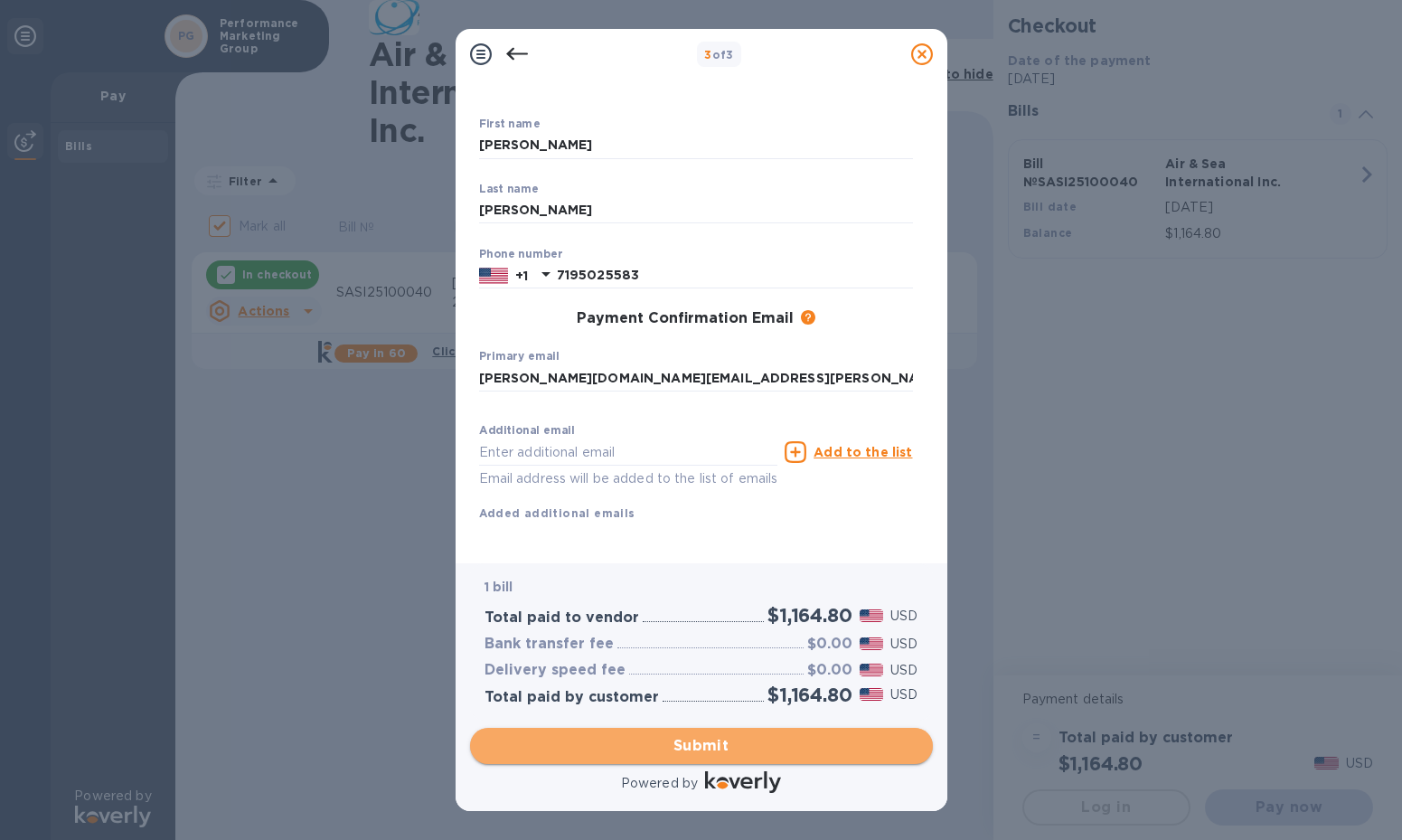
click at [702, 746] on span "Submit" at bounding box center [701, 745] width 434 height 22
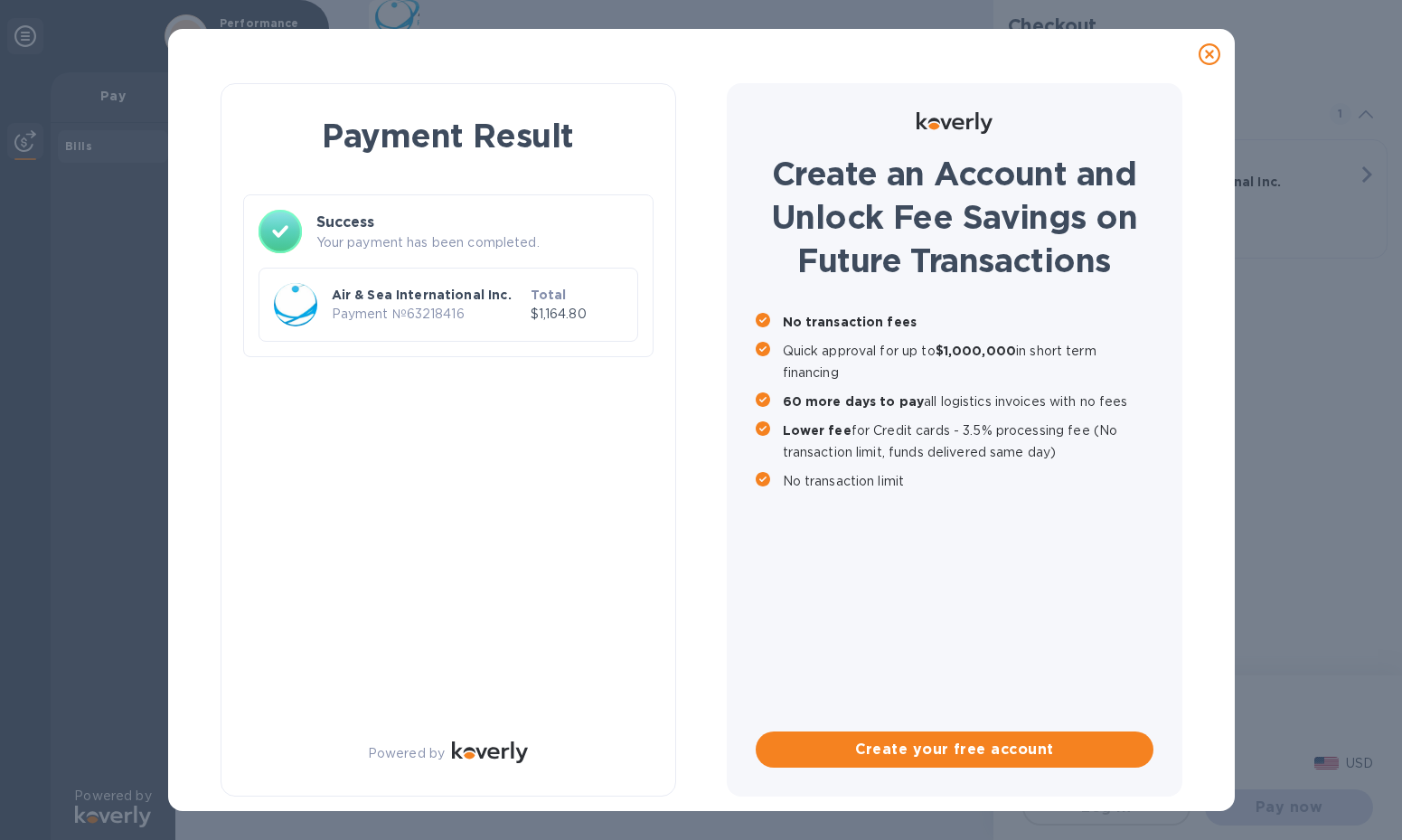
checkbox input "false"
click at [1100, 76] on div at bounding box center [701, 55] width 1066 height 51
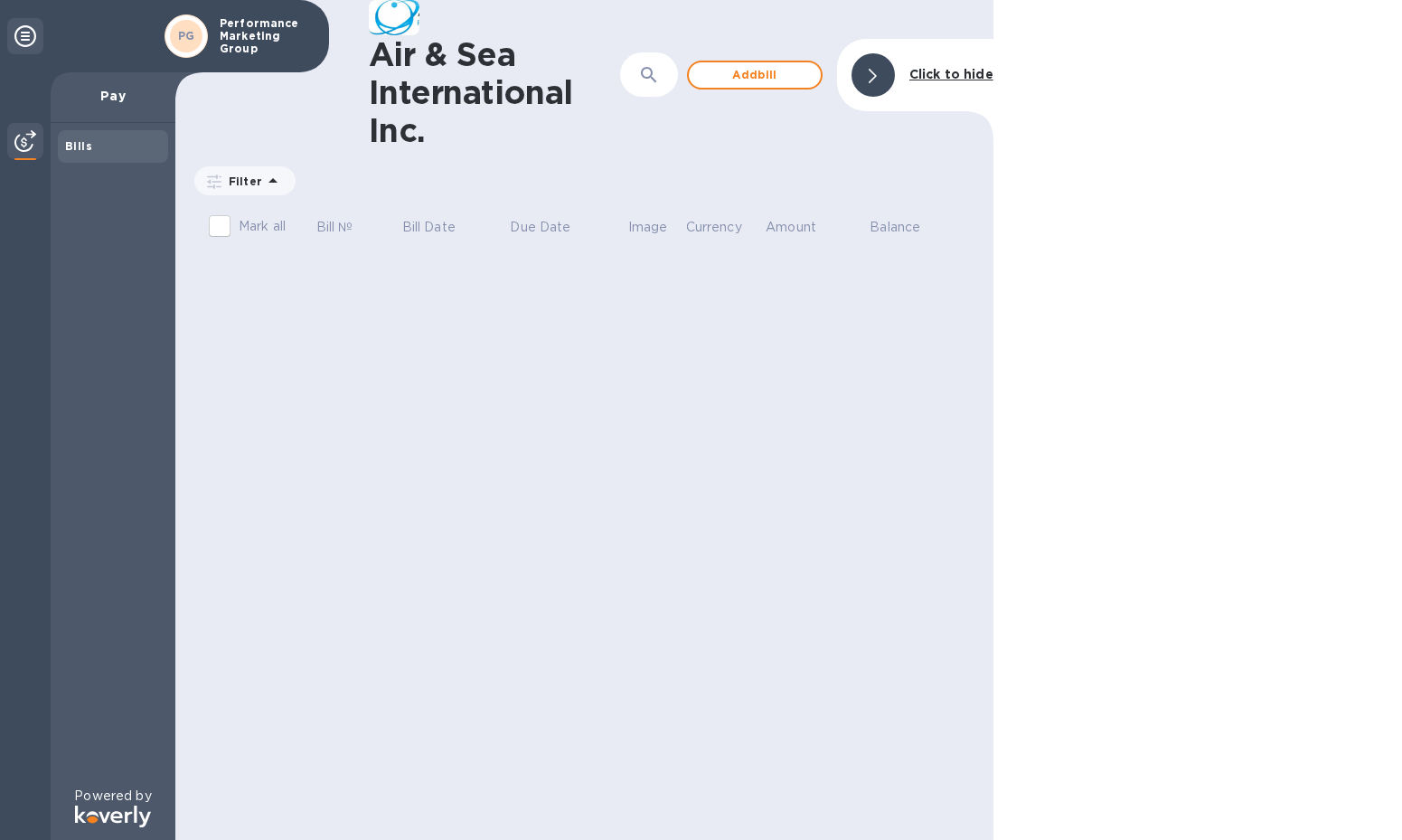
click at [231, 36] on p "Performance Marketing Group" at bounding box center [265, 36] width 91 height 38
click at [25, 35] on icon at bounding box center [25, 36] width 22 height 22
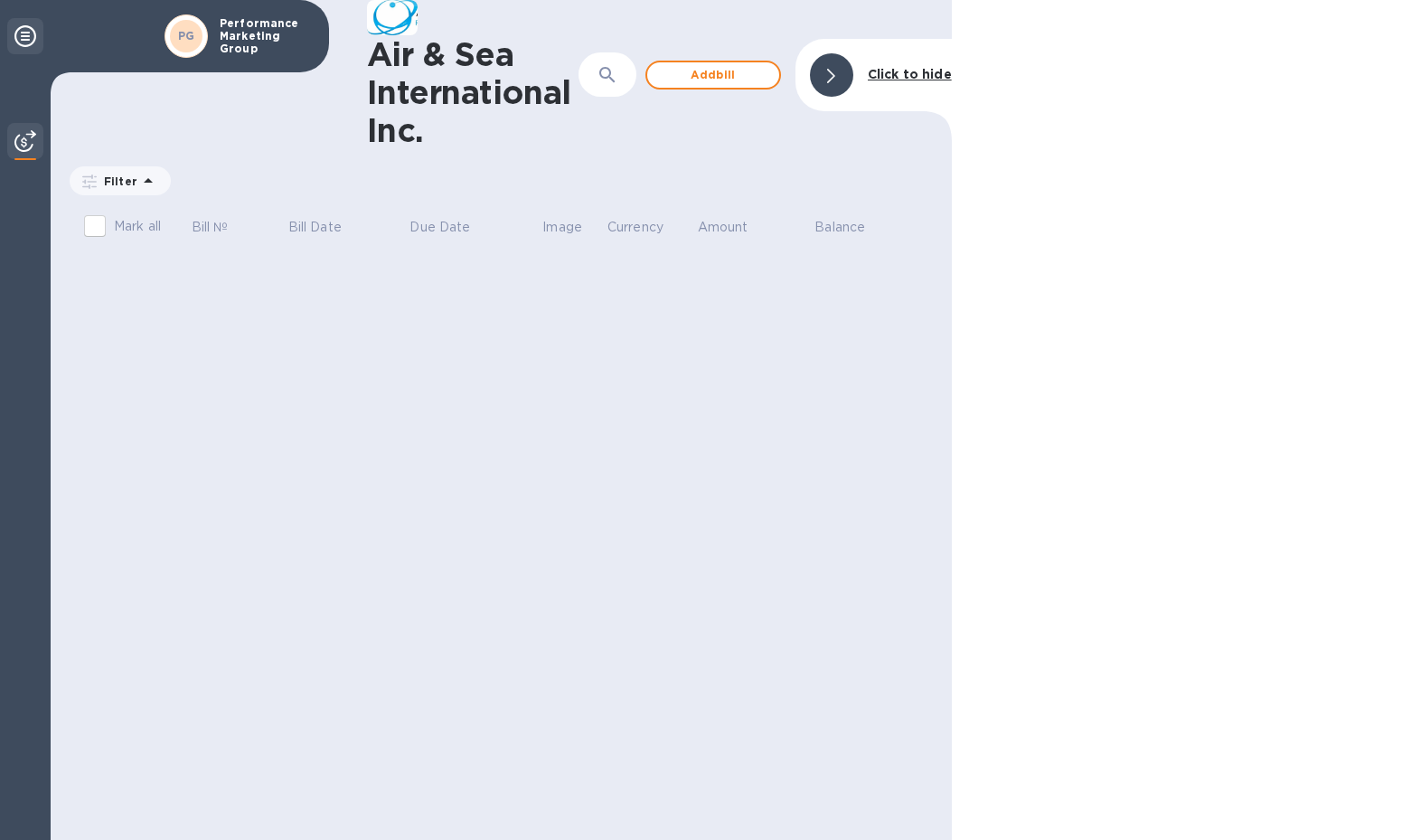
click at [25, 35] on icon at bounding box center [25, 36] width 22 height 22
